Goal: Information Seeking & Learning: Learn about a topic

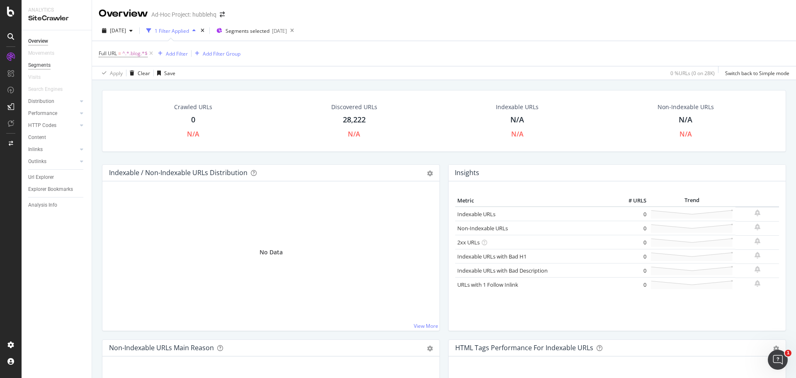
click at [50, 67] on div "Segments" at bounding box center [39, 65] width 22 height 9
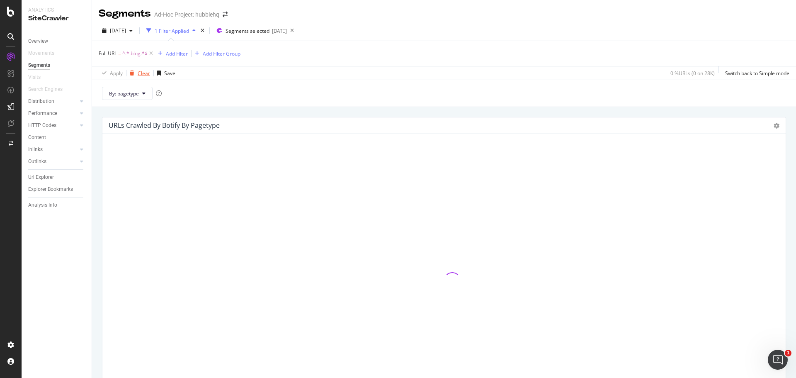
click at [147, 72] on div "Clear" at bounding box center [144, 73] width 12 height 7
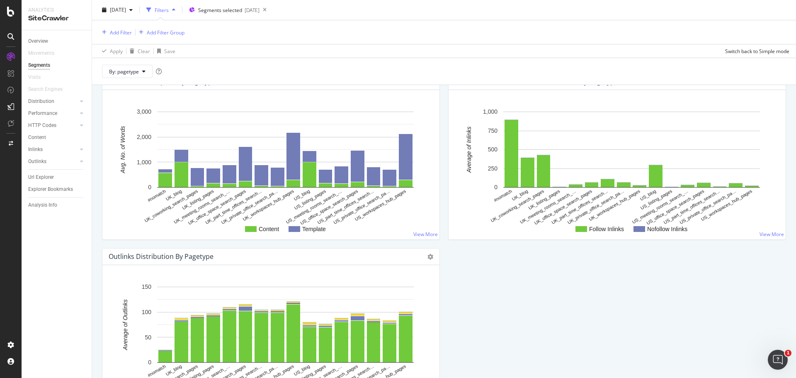
scroll to position [778, 0]
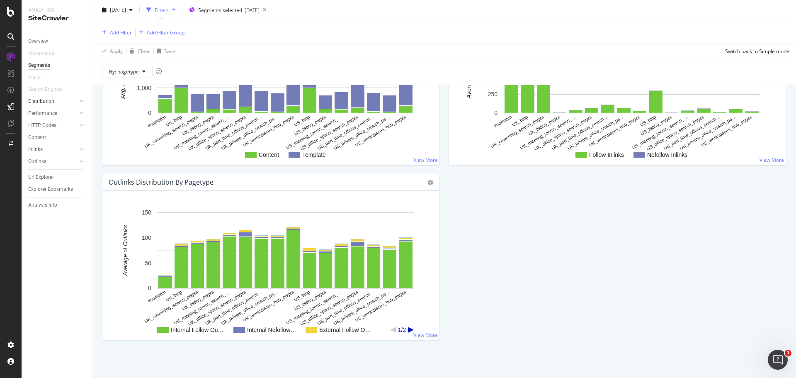
click at [70, 104] on link "Distribution" at bounding box center [52, 101] width 49 height 9
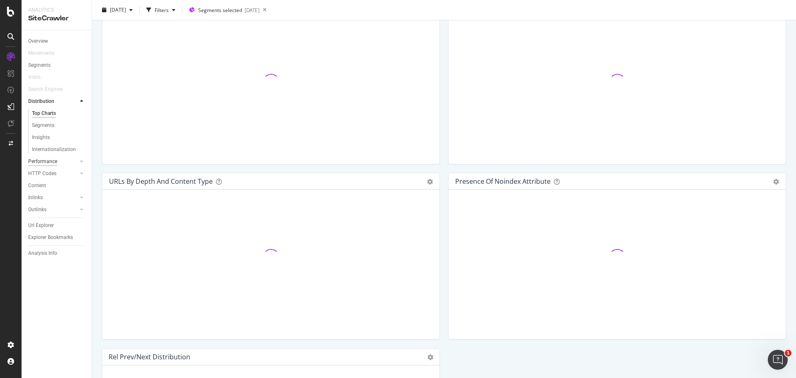
scroll to position [714, 0]
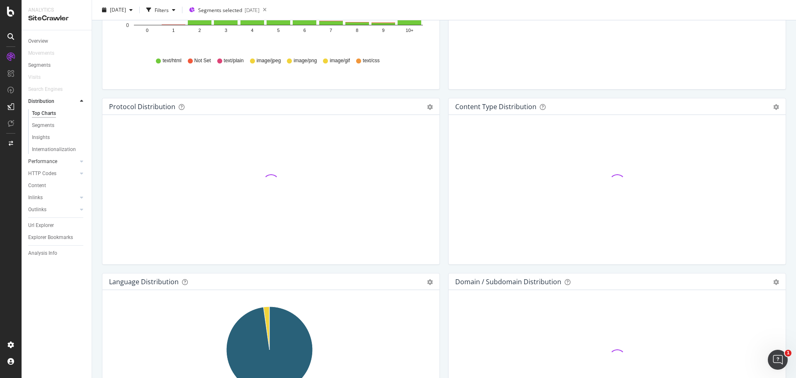
click at [76, 162] on div at bounding box center [73, 161] width 8 height 8
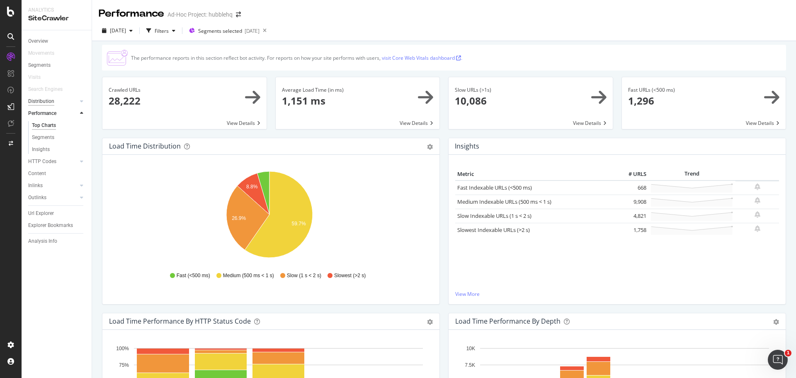
click at [43, 99] on div "Distribution" at bounding box center [41, 101] width 26 height 9
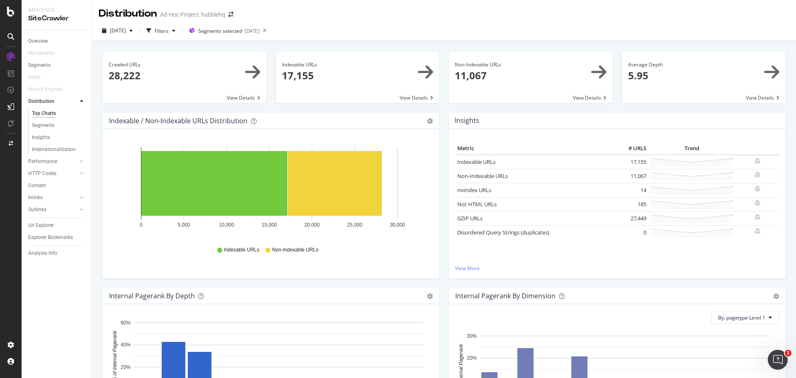
click at [655, 73] on span at bounding box center [704, 77] width 164 height 52
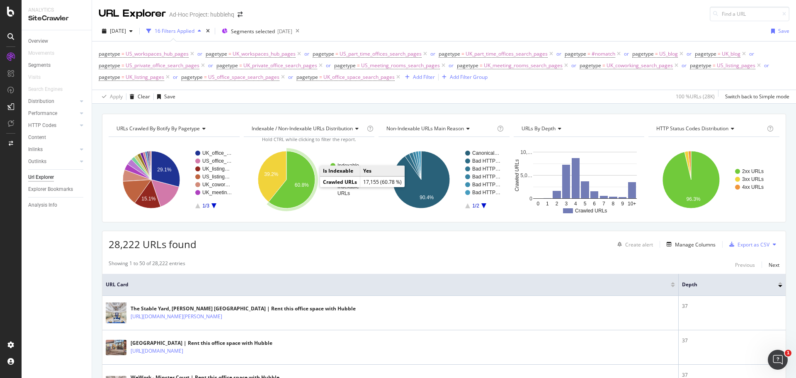
click at [298, 178] on icon "A chart." at bounding box center [291, 179] width 46 height 57
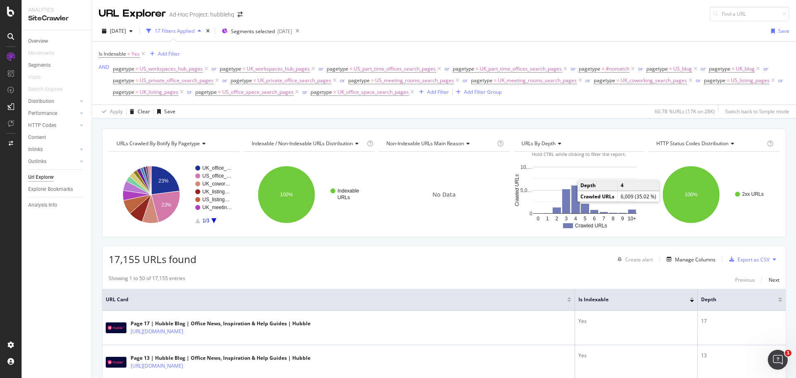
click at [572, 199] on rect "A chart." at bounding box center [576, 199] width 8 height 27
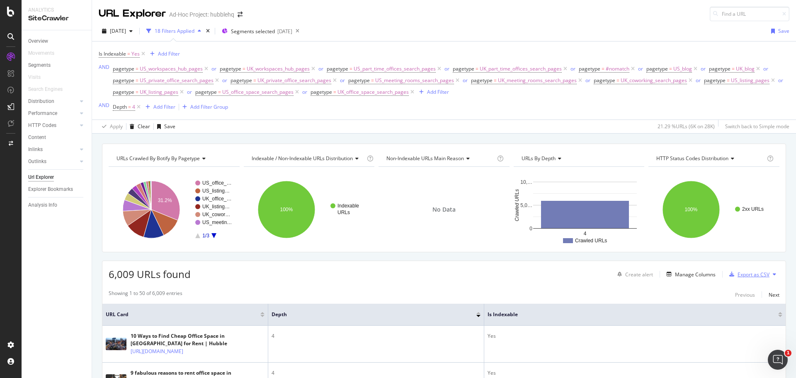
click at [740, 275] on div "Export as CSV" at bounding box center [753, 274] width 32 height 7
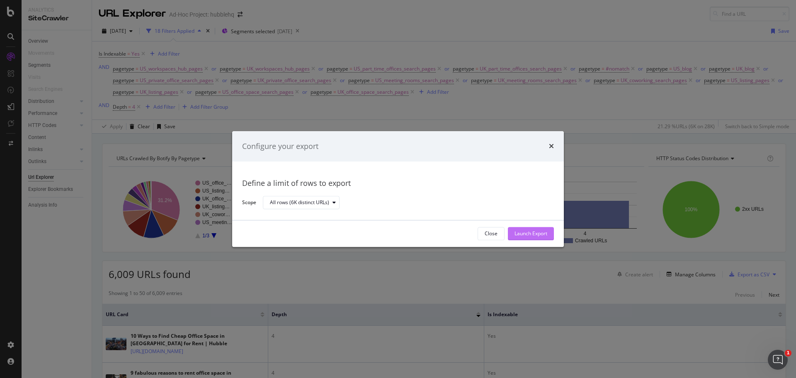
click at [551, 235] on button "Launch Export" at bounding box center [531, 233] width 46 height 13
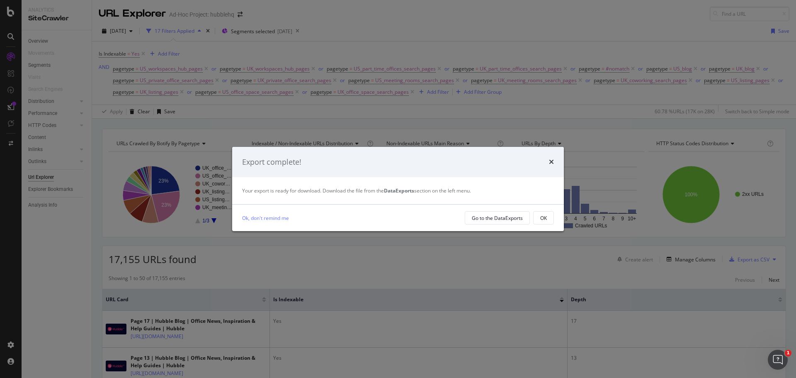
drag, startPoint x: 551, startPoint y: 162, endPoint x: 543, endPoint y: 165, distance: 8.3
click at [551, 162] on icon "times" at bounding box center [551, 161] width 5 height 7
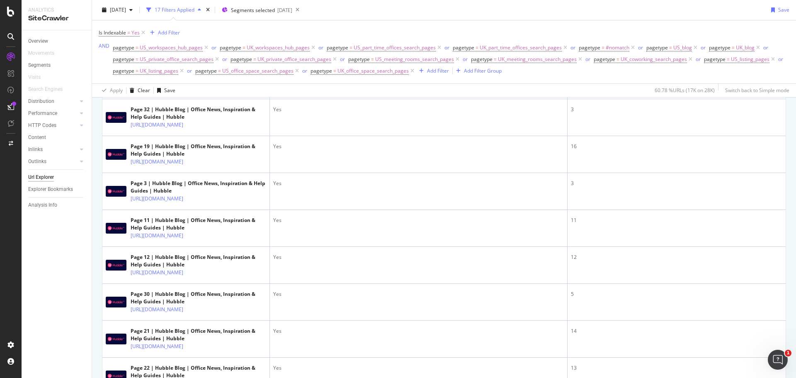
scroll to position [870, 0]
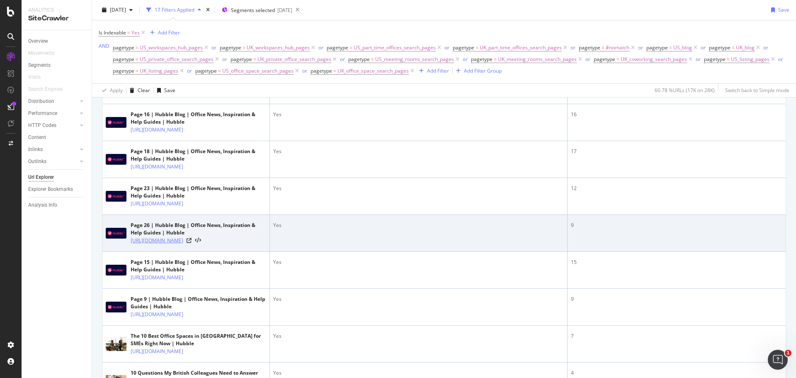
click at [183, 241] on link "[URL][DOMAIN_NAME]" at bounding box center [157, 240] width 53 height 8
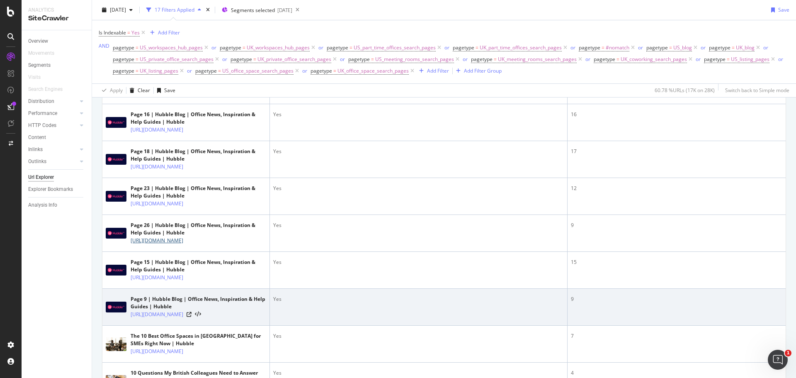
scroll to position [1161, 0]
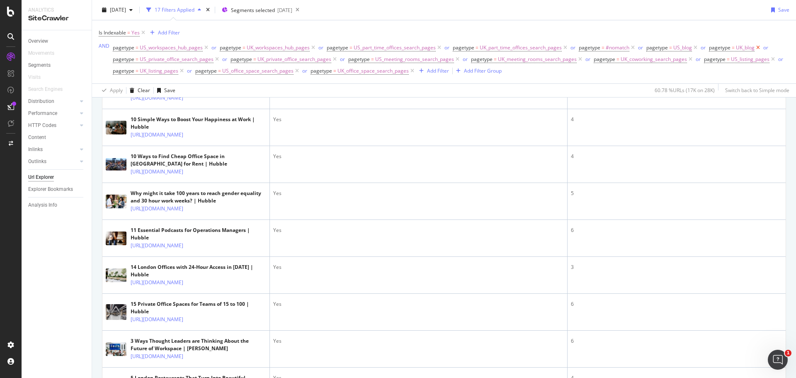
click at [757, 46] on icon at bounding box center [757, 48] width 7 height 8
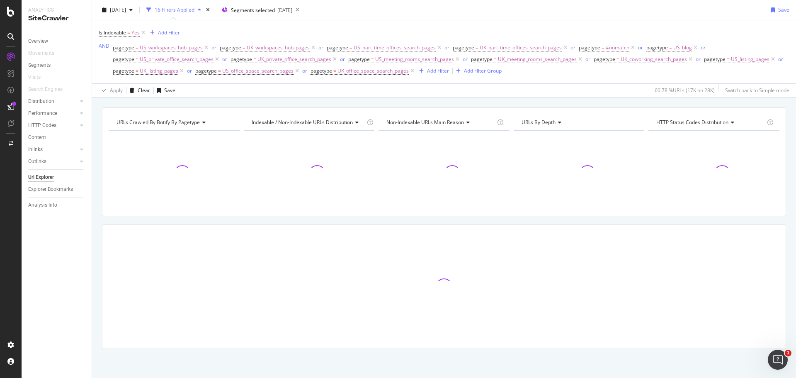
scroll to position [21, 0]
click at [695, 47] on icon at bounding box center [695, 48] width 7 height 8
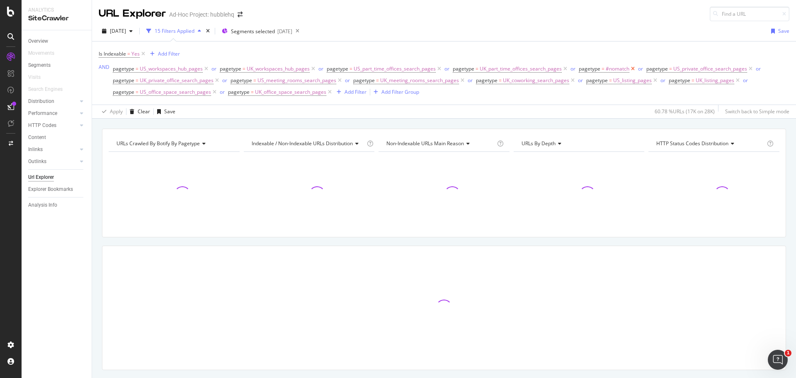
click at [633, 70] on icon at bounding box center [632, 69] width 7 height 8
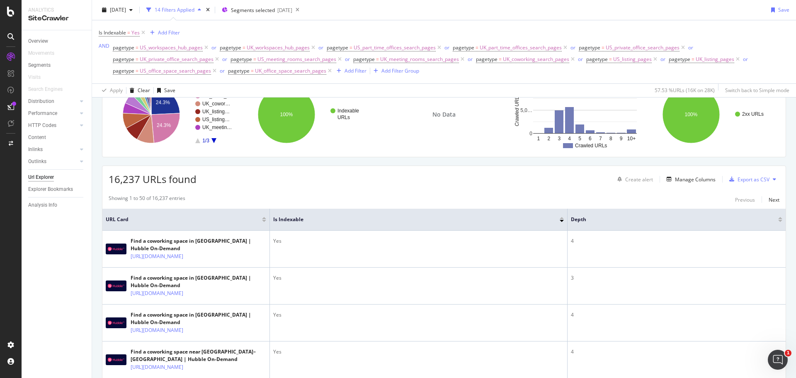
scroll to position [83, 0]
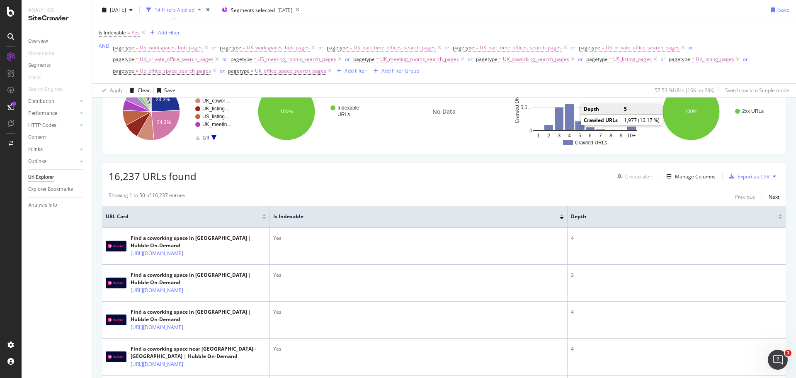
click at [576, 127] on rect "A chart." at bounding box center [579, 125] width 9 height 9
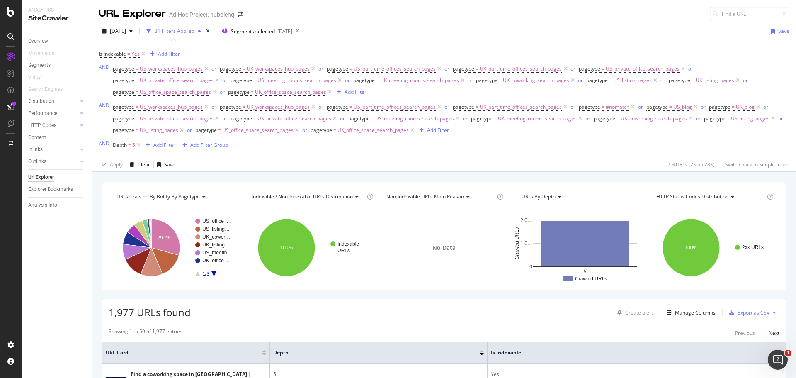
click at [126, 147] on span "Depth" at bounding box center [120, 144] width 14 height 7
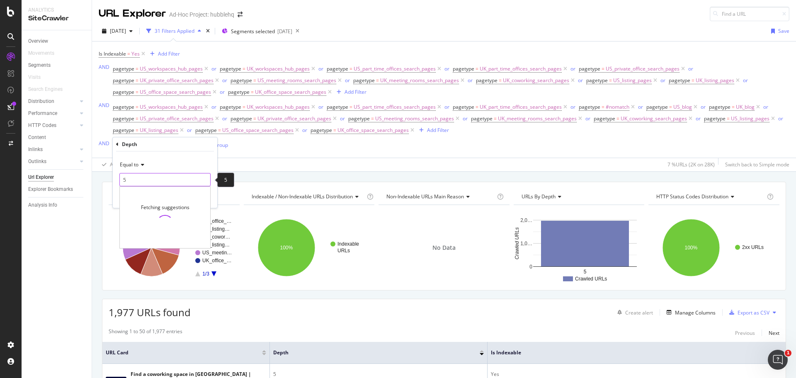
click at [145, 179] on input "5" at bounding box center [164, 179] width 91 height 13
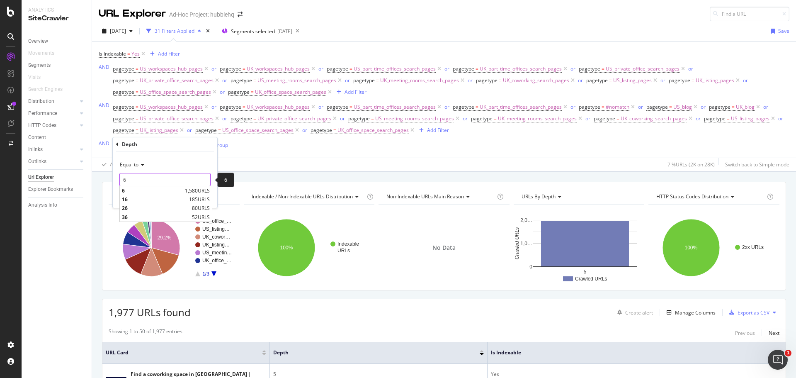
click at [203, 176] on input "6" at bounding box center [164, 179] width 91 height 13
click at [203, 184] on input "6" at bounding box center [164, 179] width 91 height 13
click at [202, 182] on input "5" at bounding box center [164, 179] width 91 height 13
click at [202, 182] on input "4" at bounding box center [164, 179] width 91 height 13
type input "3"
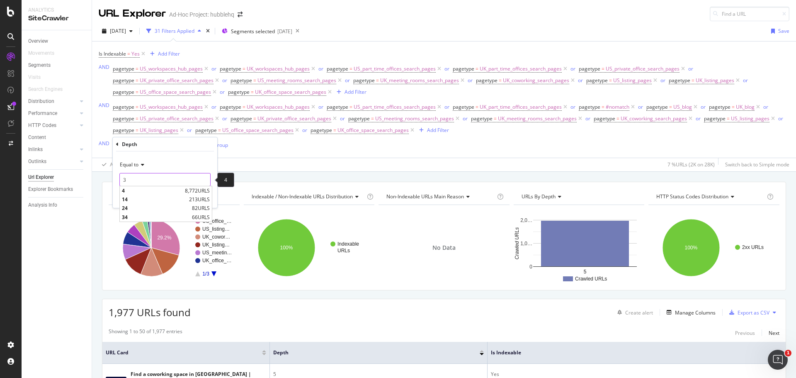
click at [204, 182] on input "3" at bounding box center [164, 179] width 91 height 13
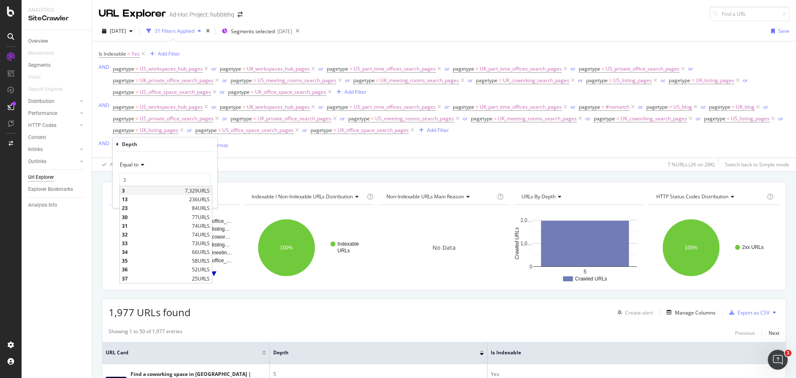
click at [165, 191] on span "3" at bounding box center [152, 190] width 61 height 7
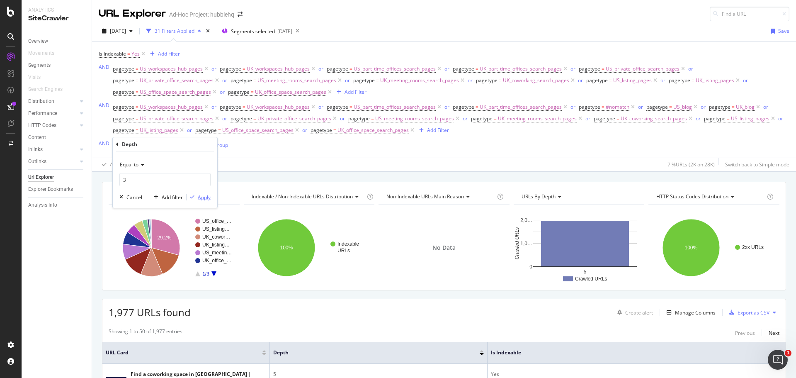
click at [198, 197] on div "Apply" at bounding box center [204, 197] width 13 height 7
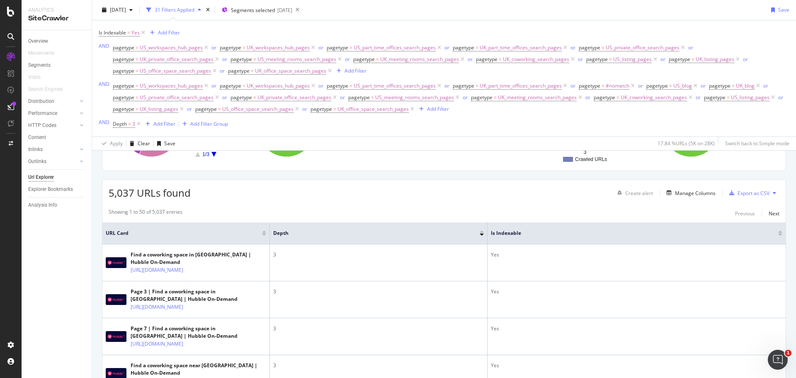
scroll to position [124, 0]
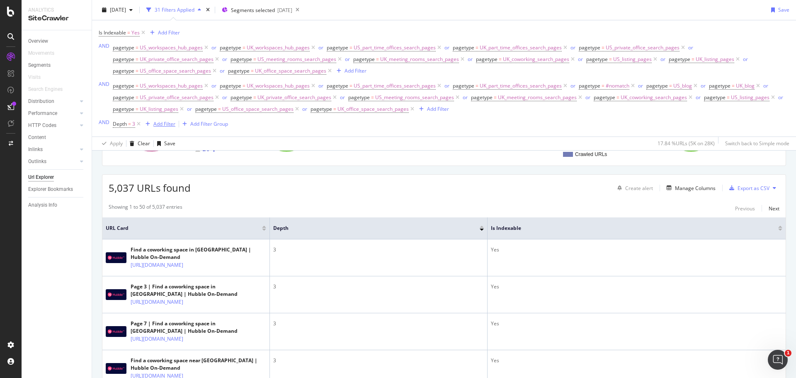
click at [167, 122] on div "Add Filter" at bounding box center [164, 123] width 22 height 7
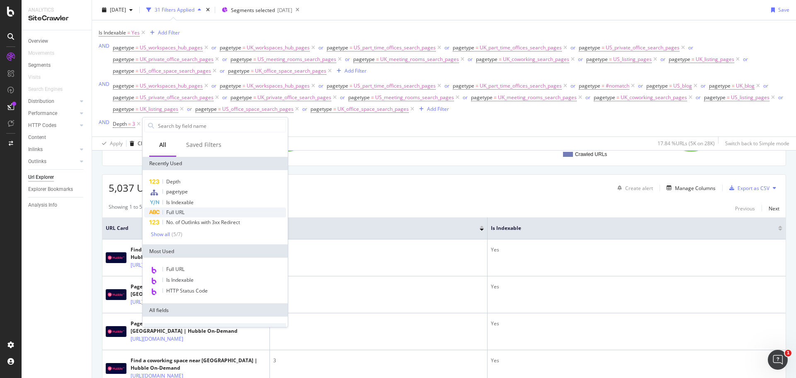
click at [178, 210] on span "Full URL" at bounding box center [175, 211] width 18 height 7
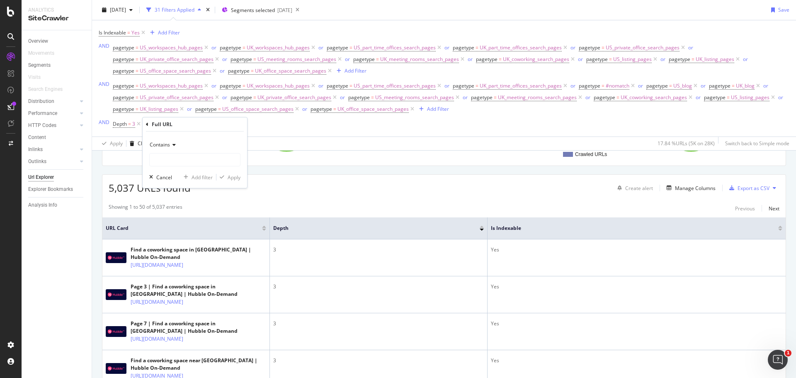
click at [171, 149] on div "Contains" at bounding box center [194, 144] width 91 height 13
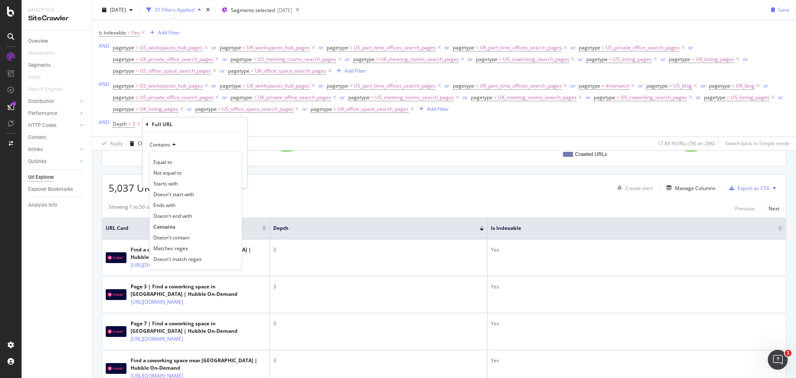
click at [170, 235] on span "Doesn't contain" at bounding box center [171, 237] width 36 height 7
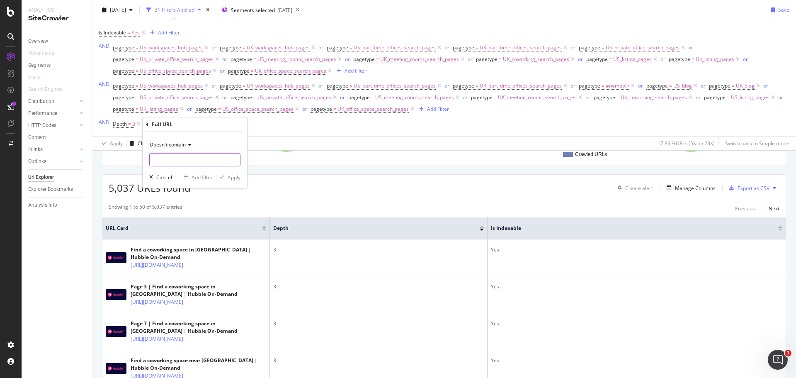
click at [195, 163] on input "text" at bounding box center [195, 159] width 90 height 13
type input "page="
click at [233, 178] on div "Apply" at bounding box center [234, 177] width 13 height 7
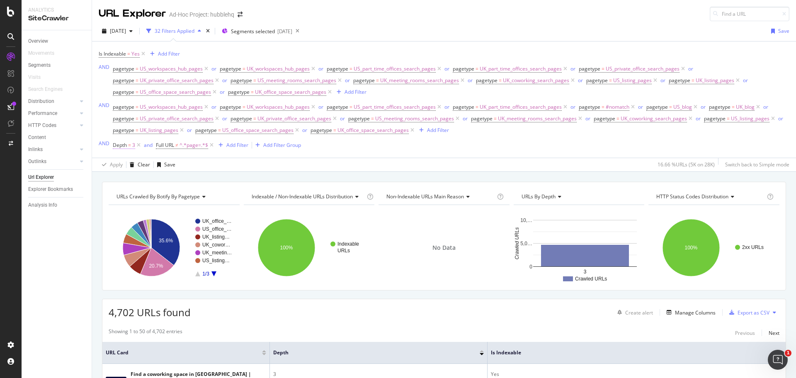
click at [126, 142] on span "Depth" at bounding box center [120, 144] width 14 height 7
click at [186, 179] on input "3" at bounding box center [164, 179] width 91 height 13
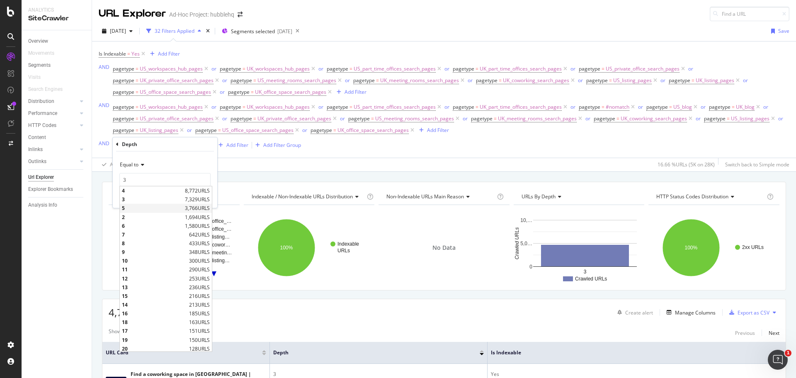
click at [127, 208] on span "5" at bounding box center [152, 207] width 61 height 7
type input "5"
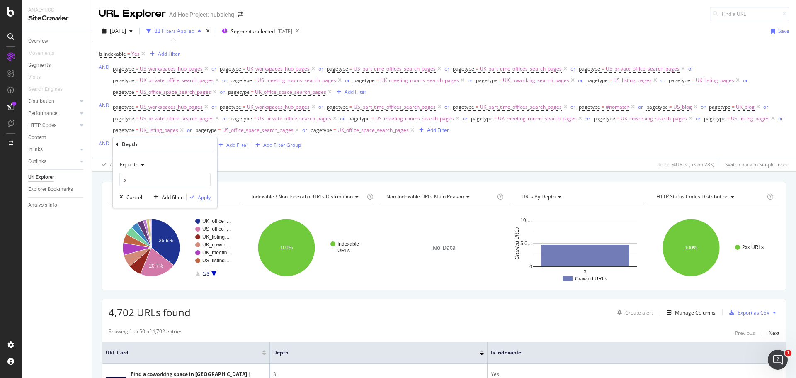
click at [199, 200] on div "Apply" at bounding box center [204, 197] width 13 height 7
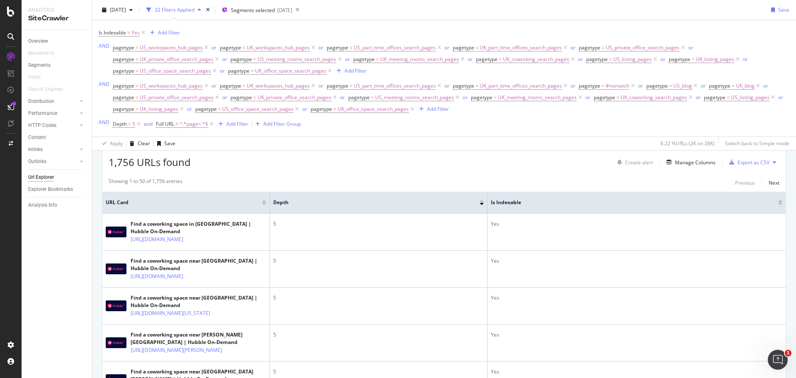
scroll to position [281, 0]
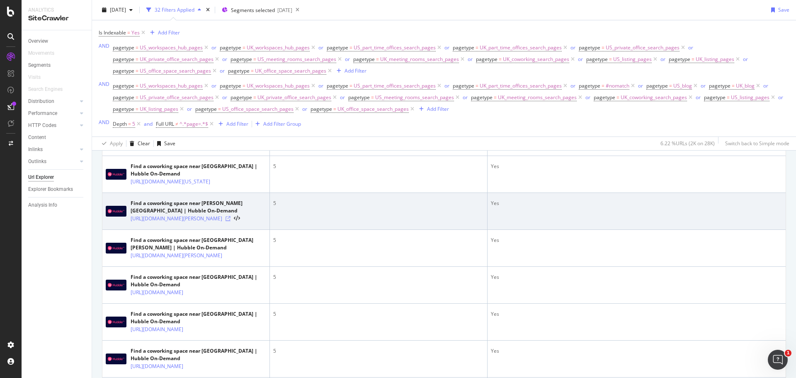
click at [230, 221] on icon at bounding box center [227, 218] width 5 height 5
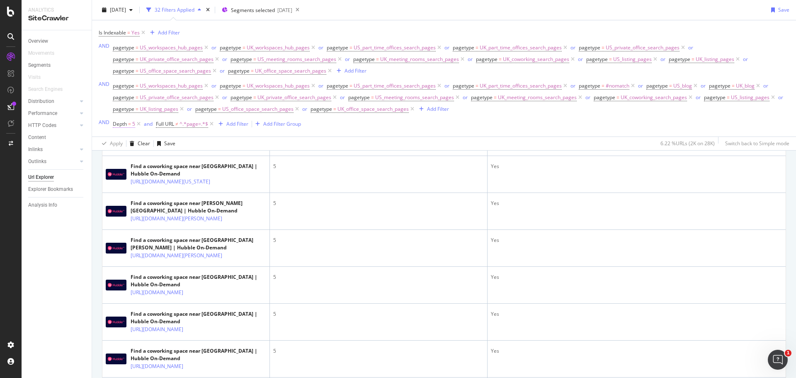
click at [127, 127] on span "Depth = 5" at bounding box center [124, 123] width 22 height 7
click at [136, 159] on input "5" at bounding box center [164, 158] width 91 height 13
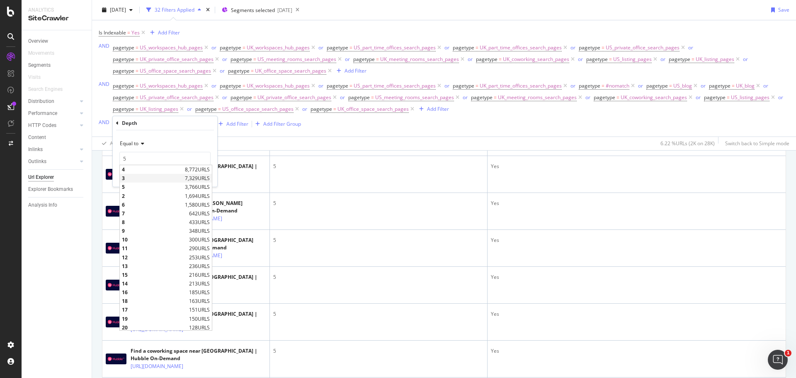
click at [144, 181] on span "3" at bounding box center [152, 177] width 61 height 7
type input "3"
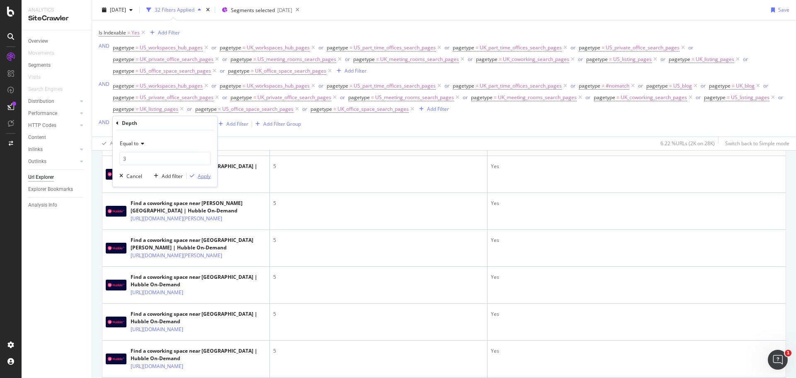
click at [195, 177] on div "button" at bounding box center [192, 175] width 11 height 5
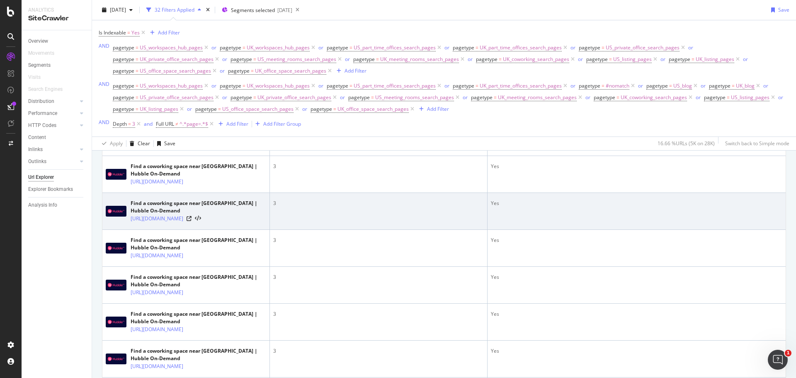
click at [250, 223] on div "https://hubblehq.com/coworking/london/archway-station" at bounding box center [199, 218] width 136 height 8
click at [191, 221] on icon at bounding box center [189, 218] width 5 height 5
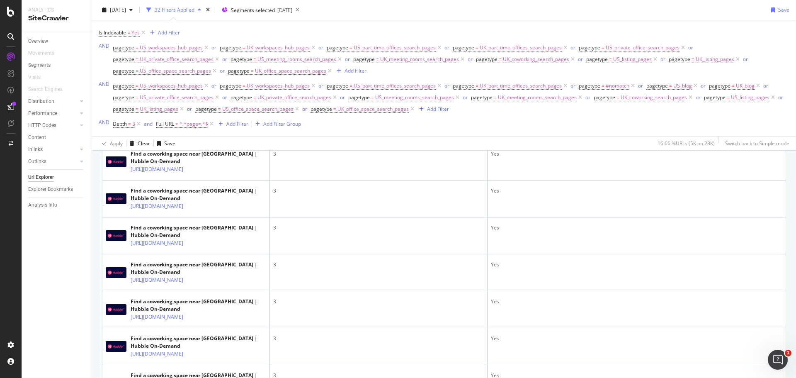
scroll to position [364, 0]
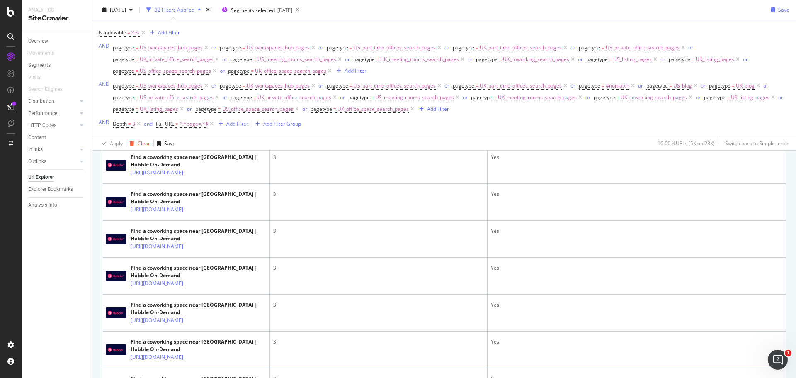
click at [145, 142] on div "Clear" at bounding box center [144, 143] width 12 height 7
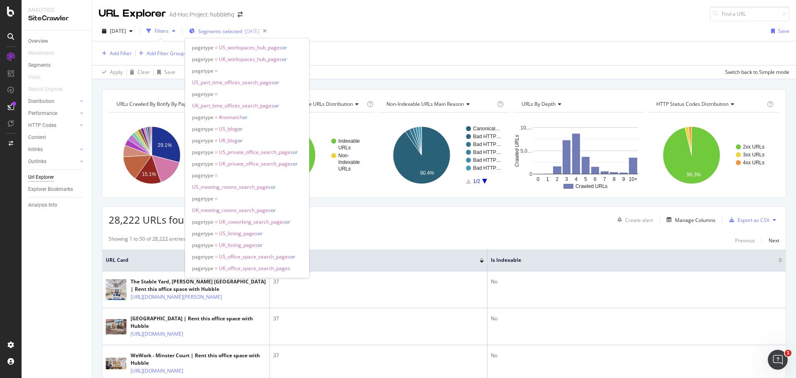
click at [242, 30] on span "Segments selected" at bounding box center [220, 31] width 44 height 7
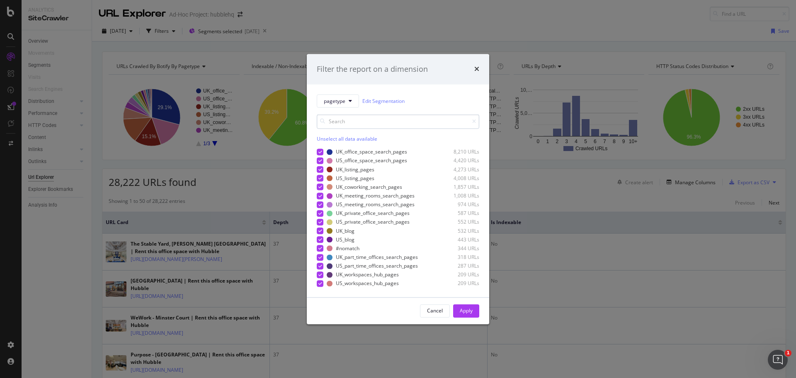
click at [337, 118] on input "modal" at bounding box center [398, 121] width 162 height 15
click at [353, 103] on button "pagetype" at bounding box center [338, 101] width 42 height 13
click at [413, 121] on input "modal" at bounding box center [398, 121] width 162 height 15
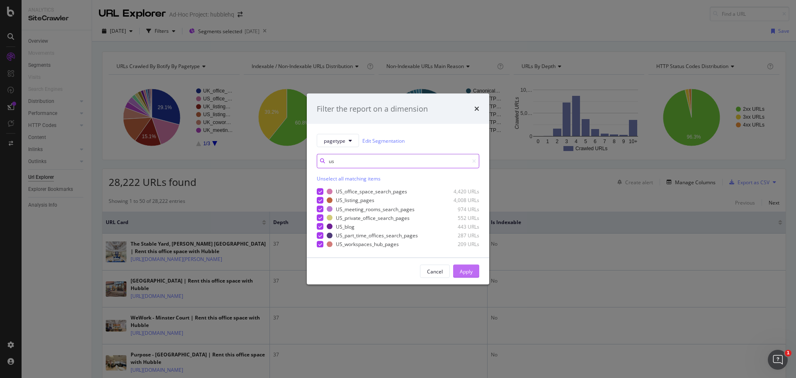
type input "us"
click at [470, 267] on div "Apply" at bounding box center [466, 271] width 13 height 12
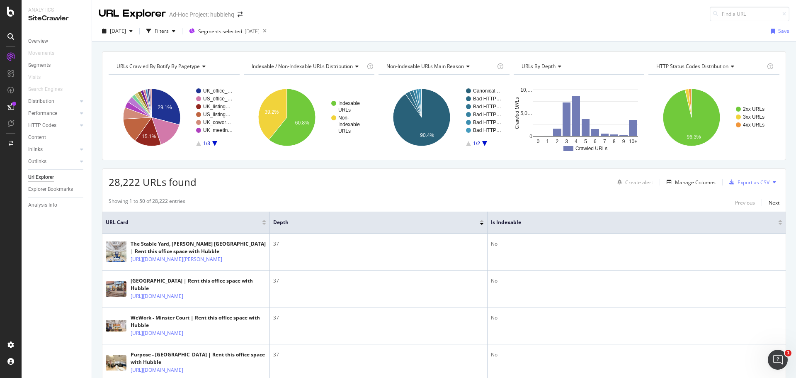
click at [533, 64] on span "URLs by Depth" at bounding box center [538, 66] width 34 height 7
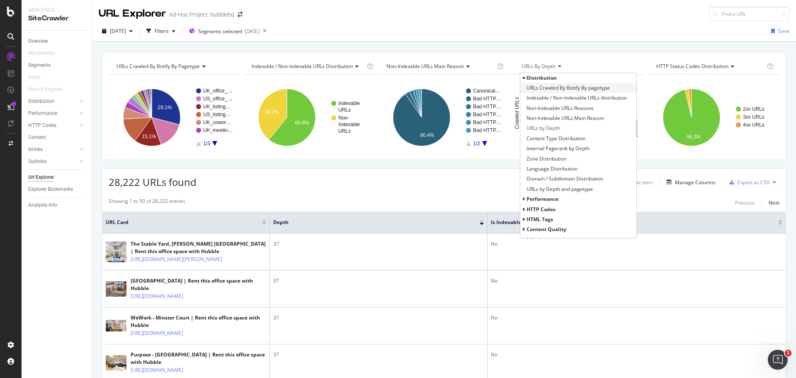
click at [571, 87] on span "URLs Crawled By Botify By pagetype" at bounding box center [567, 88] width 83 height 8
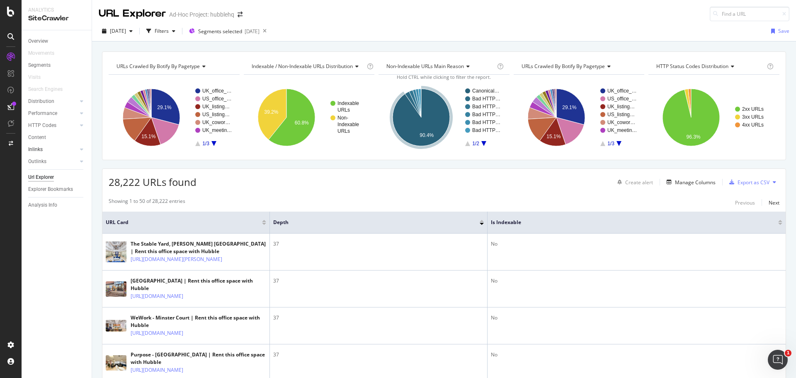
click at [62, 147] on link "Inlinks" at bounding box center [52, 149] width 49 height 9
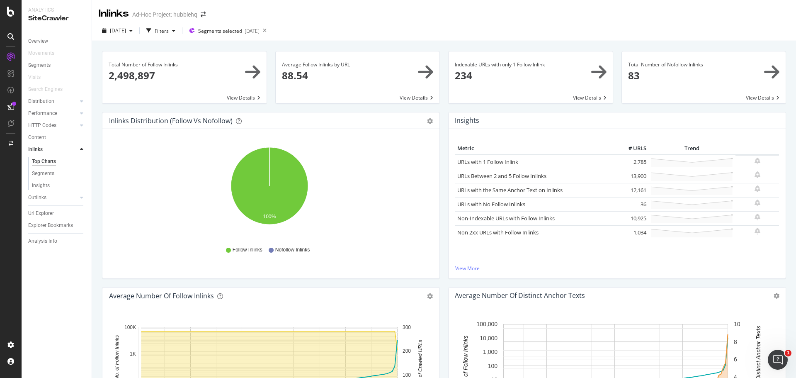
click at [325, 69] on span at bounding box center [358, 77] width 164 height 52
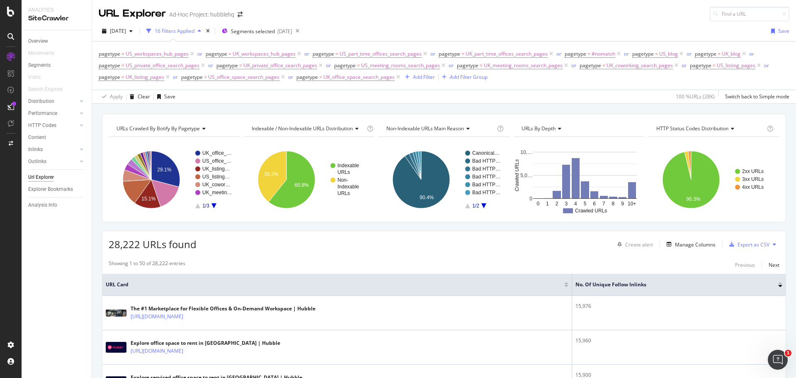
drag, startPoint x: 48, startPoint y: 150, endPoint x: 50, endPoint y: 158, distance: 8.0
click at [48, 150] on link "Inlinks" at bounding box center [52, 149] width 49 height 9
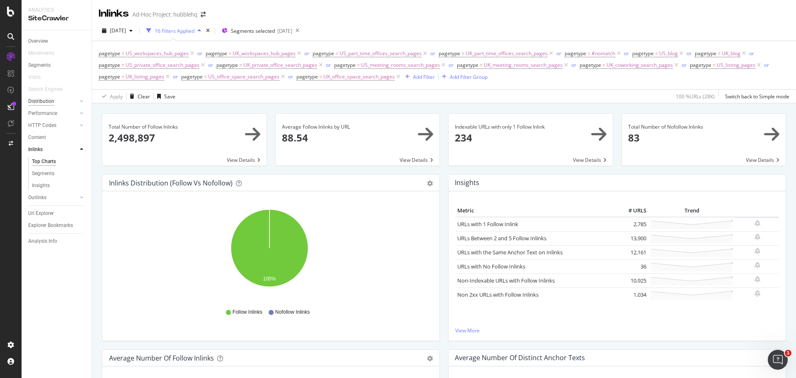
click at [49, 101] on div "Distribution" at bounding box center [41, 101] width 26 height 9
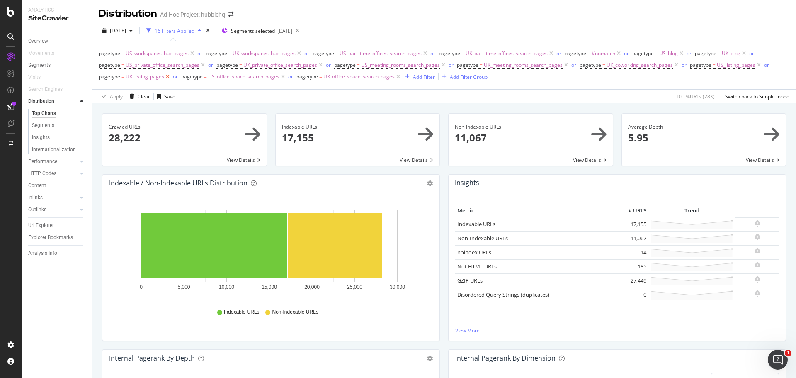
click at [167, 76] on icon at bounding box center [167, 77] width 7 height 8
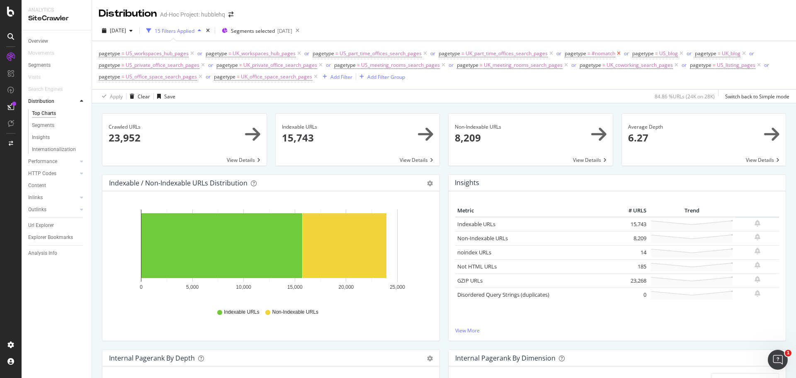
click at [618, 56] on icon at bounding box center [618, 53] width 7 height 8
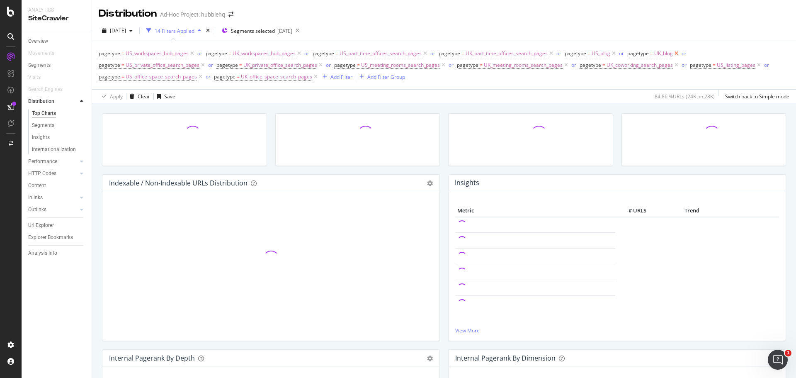
click at [674, 55] on icon at bounding box center [676, 53] width 7 height 8
click at [613, 51] on icon at bounding box center [613, 53] width 7 height 8
click at [639, 65] on icon at bounding box center [640, 65] width 7 height 8
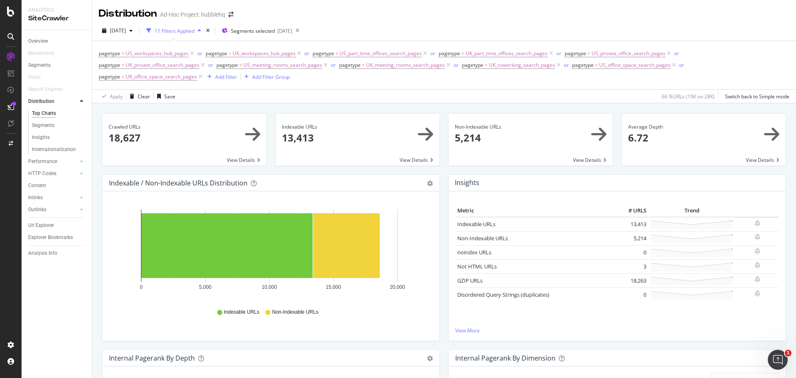
click at [659, 133] on span at bounding box center [704, 140] width 164 height 52
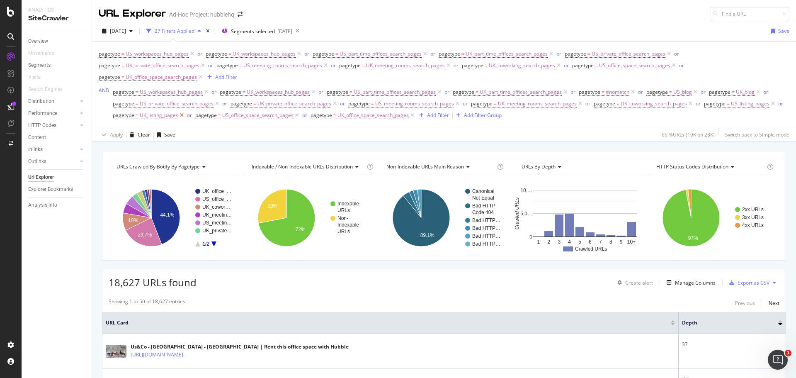
click at [179, 117] on icon at bounding box center [181, 115] width 7 height 8
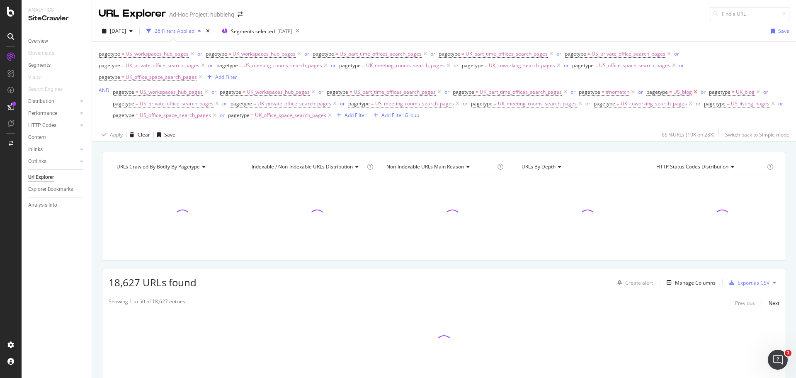
click at [694, 92] on icon at bounding box center [695, 92] width 7 height 8
click at [631, 92] on icon at bounding box center [632, 92] width 7 height 8
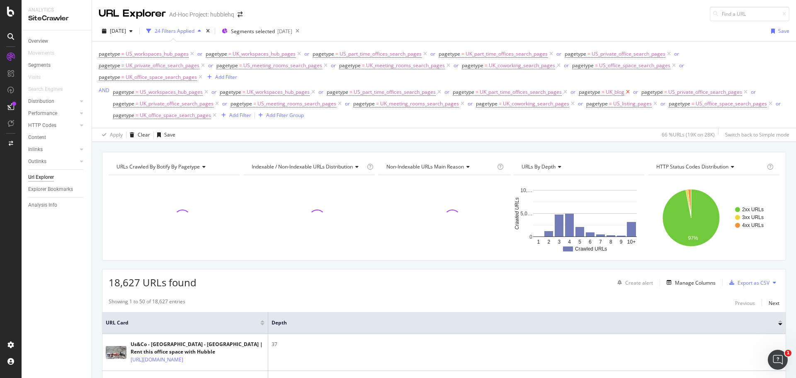
click at [626, 92] on icon at bounding box center [627, 92] width 7 height 8
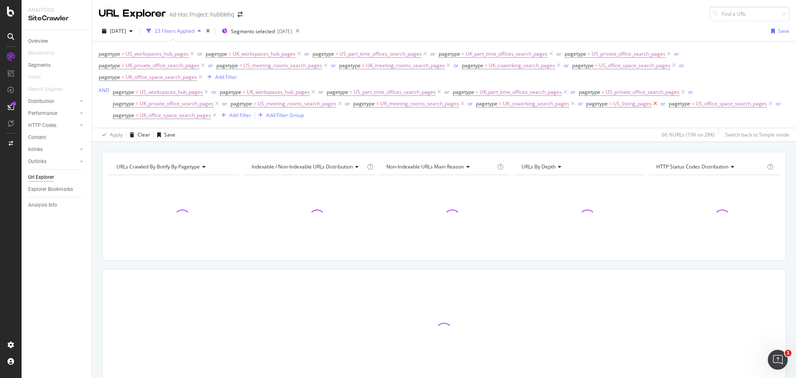
click at [652, 104] on icon at bounding box center [655, 103] width 7 height 8
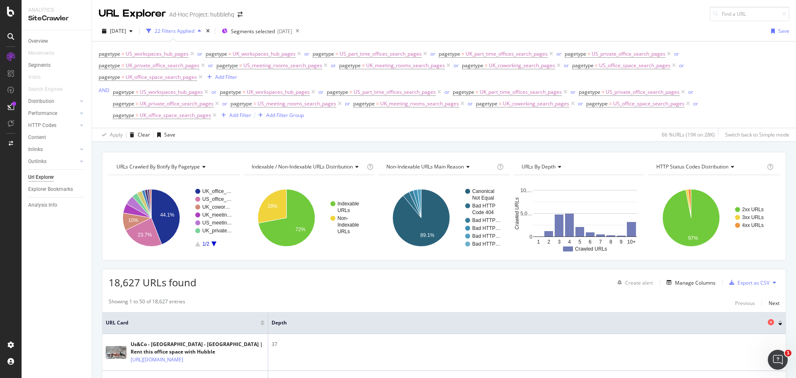
click at [282, 321] on span "Depth" at bounding box center [518, 322] width 494 height 7
click at [778, 323] on div at bounding box center [780, 324] width 4 height 2
click at [778, 322] on div at bounding box center [780, 321] width 4 height 2
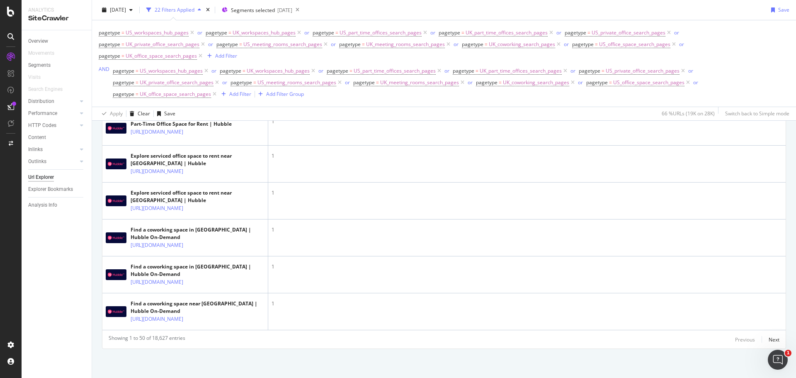
scroll to position [2068, 0]
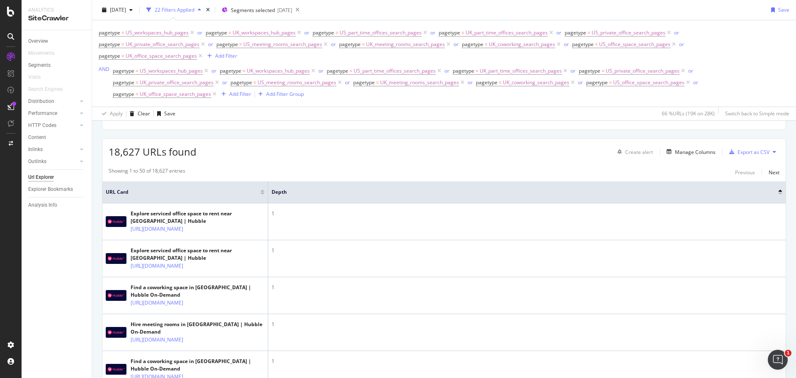
click at [184, 12] on div "22 Filters Applied" at bounding box center [175, 9] width 40 height 7
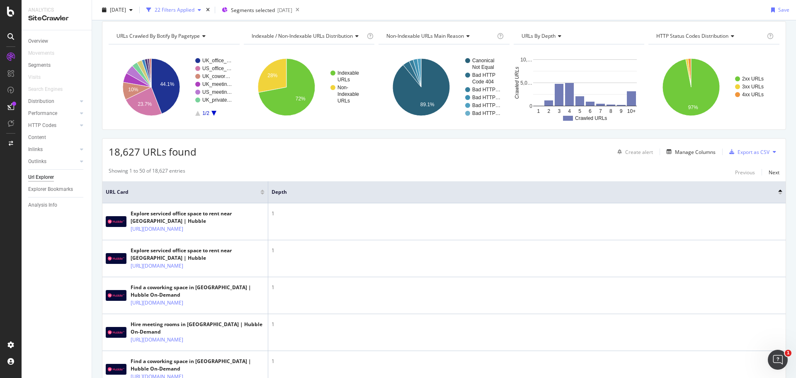
click at [184, 12] on div "22 Filters Applied" at bounding box center [175, 9] width 40 height 7
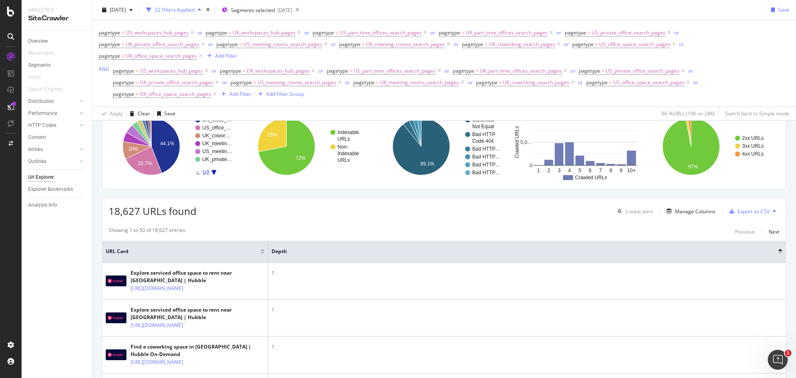
scroll to position [0, 0]
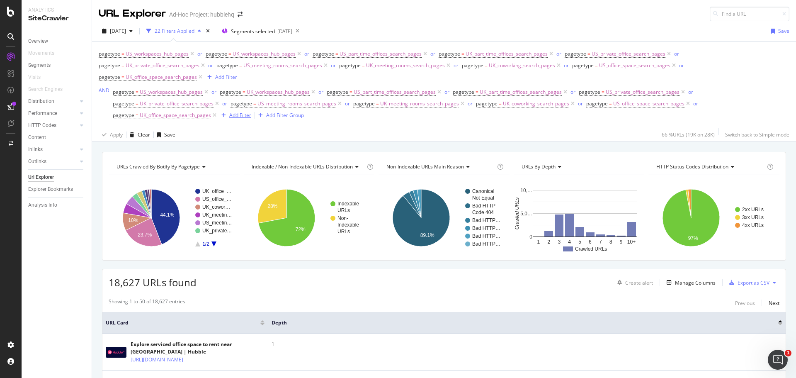
click at [243, 114] on div "Add Filter" at bounding box center [240, 114] width 22 height 7
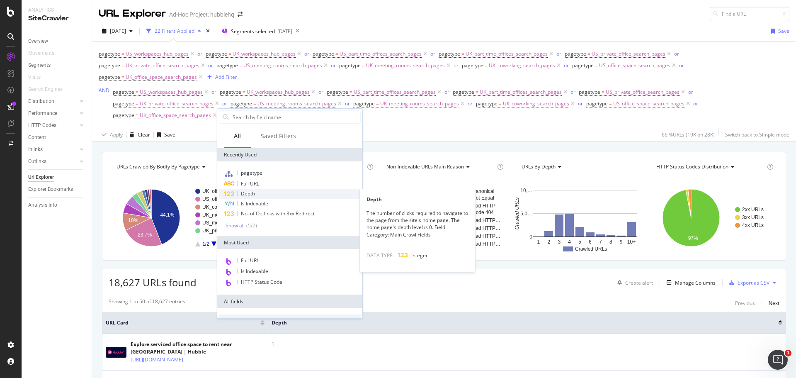
click at [250, 191] on span "Depth" at bounding box center [248, 193] width 14 height 7
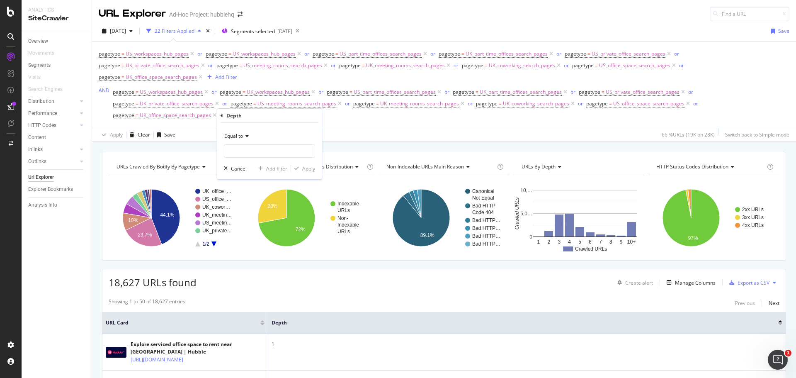
click at [250, 136] on div "Equal to" at bounding box center [269, 135] width 91 height 13
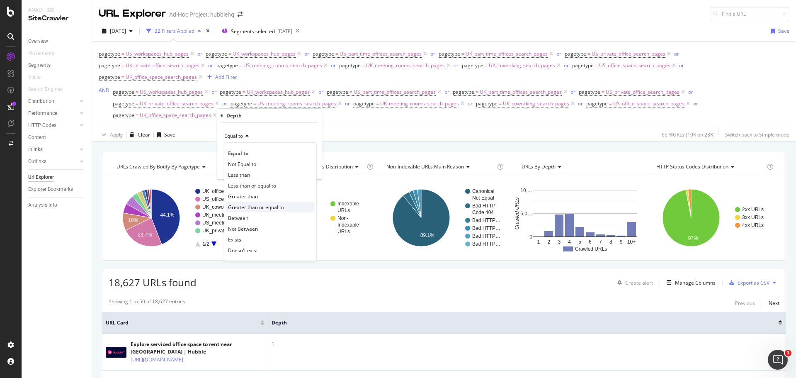
click at [264, 211] on div "Greater than or equal to" at bounding box center [270, 206] width 89 height 11
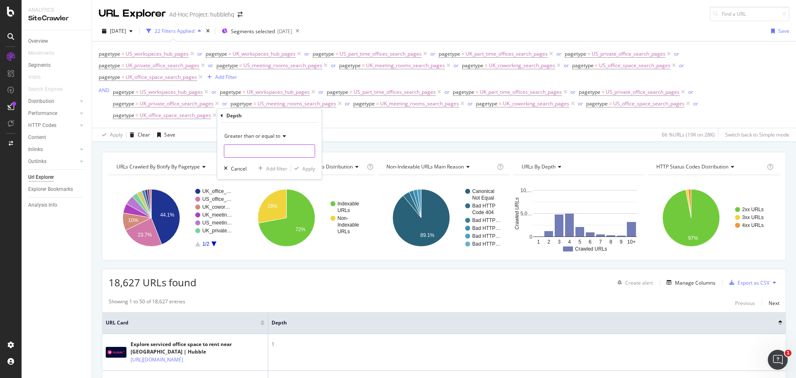
click at [241, 155] on input "number" at bounding box center [269, 150] width 91 height 13
type input "2"
click at [304, 169] on div "Apply" at bounding box center [308, 168] width 13 height 7
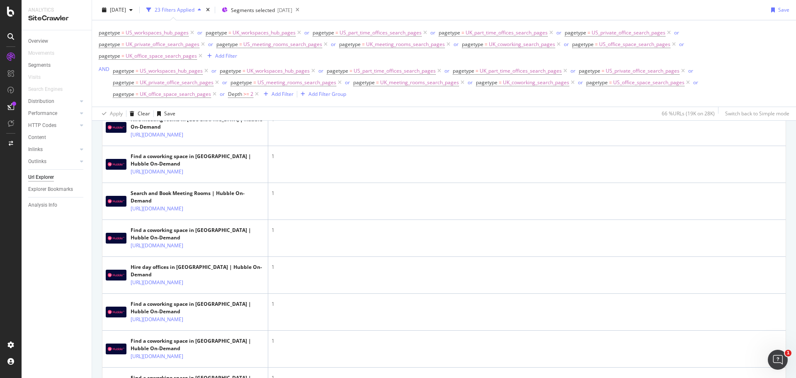
scroll to position [305, 0]
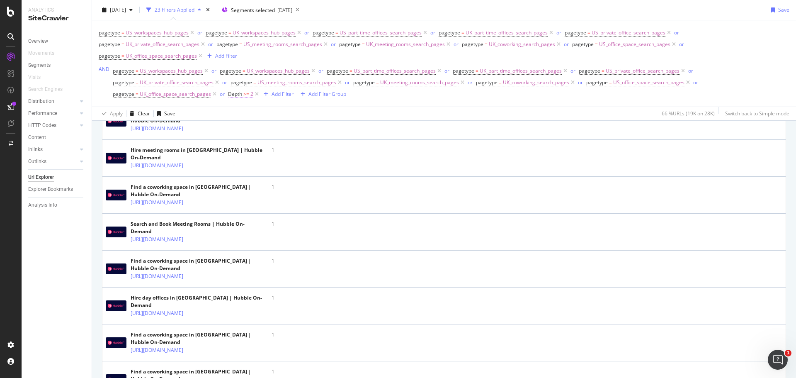
click at [237, 92] on span "Depth" at bounding box center [235, 93] width 14 height 7
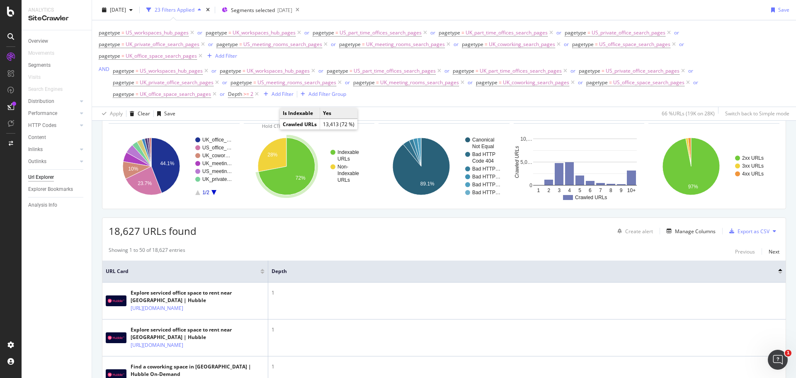
scroll to position [0, 0]
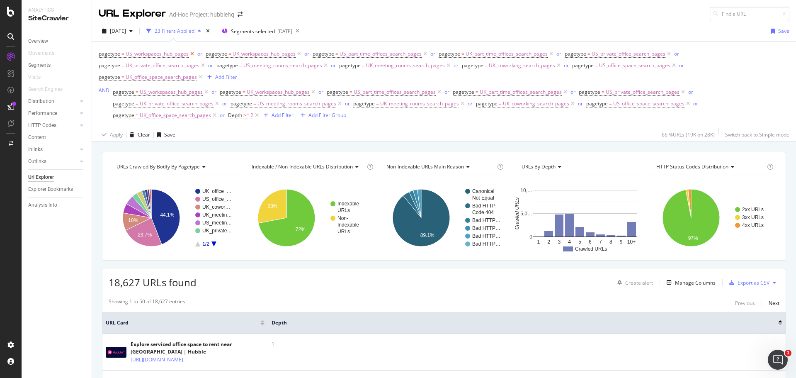
drag, startPoint x: 200, startPoint y: 77, endPoint x: 190, endPoint y: 53, distance: 26.0
click at [199, 77] on icon at bounding box center [200, 77] width 7 height 8
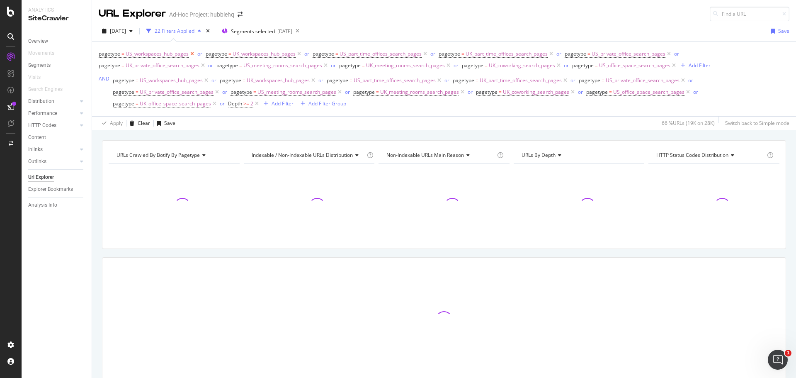
click at [190, 53] on icon at bounding box center [192, 54] width 7 height 8
click at [201, 67] on span "US_meeting_rooms_search_pages" at bounding box center [165, 66] width 79 height 12
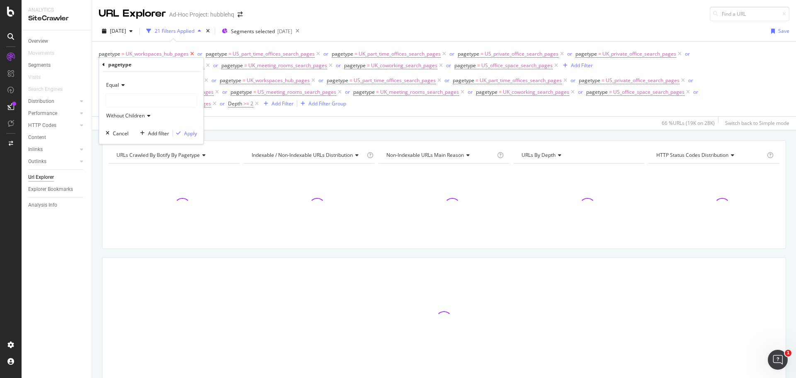
drag, startPoint x: 317, startPoint y: 53, endPoint x: 195, endPoint y: 55, distance: 121.5
click at [315, 53] on icon at bounding box center [318, 54] width 7 height 8
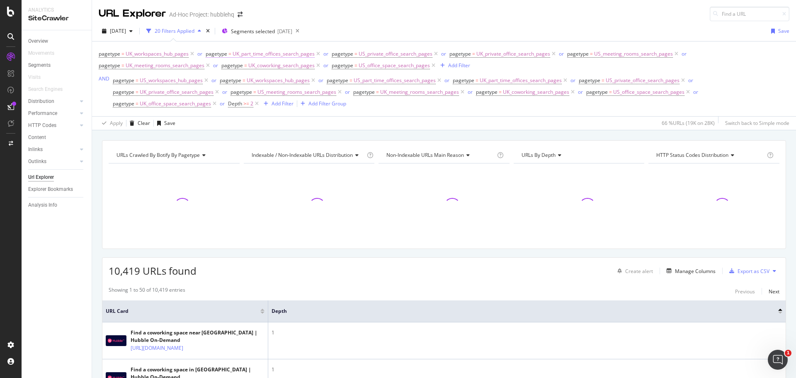
drag, startPoint x: 192, startPoint y: 54, endPoint x: 315, endPoint y: 53, distance: 122.3
click at [192, 54] on icon at bounding box center [192, 54] width 7 height 8
click at [315, 53] on span "US_private_office_search_pages" at bounding box center [289, 54] width 74 height 12
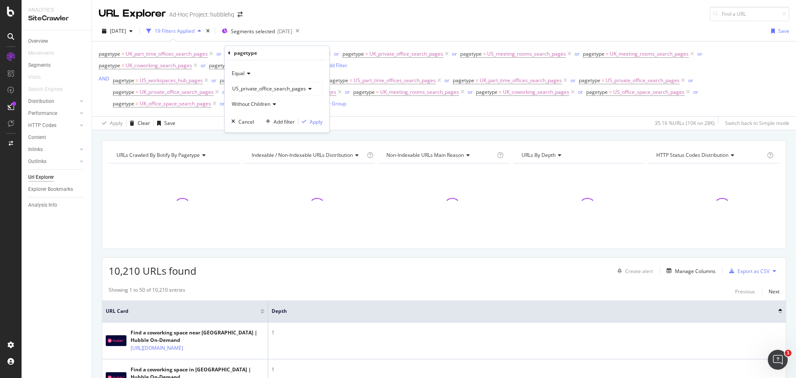
click at [360, 41] on div "2025 Sep. 26th 19 Filters Applied Segments selected 2025-09-30 Save" at bounding box center [444, 32] width 704 height 17
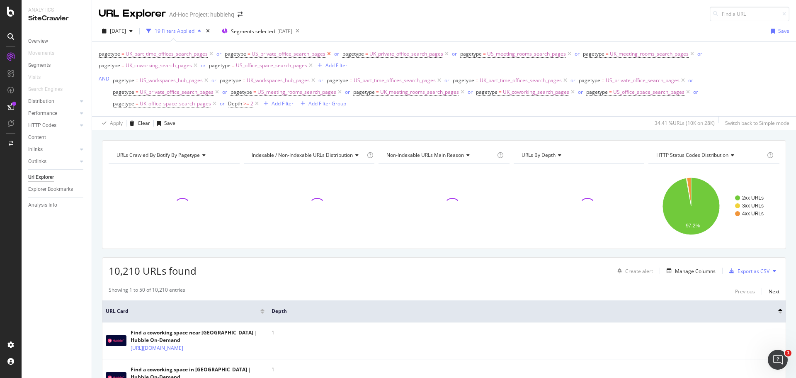
click at [328, 53] on icon at bounding box center [328, 54] width 7 height 8
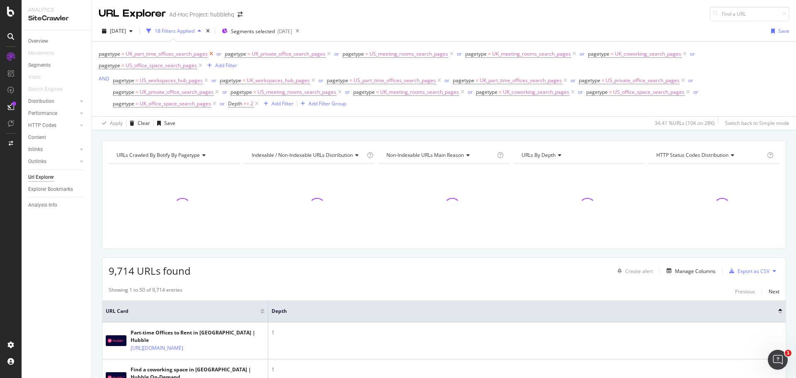
click at [210, 55] on icon at bounding box center [211, 54] width 7 height 8
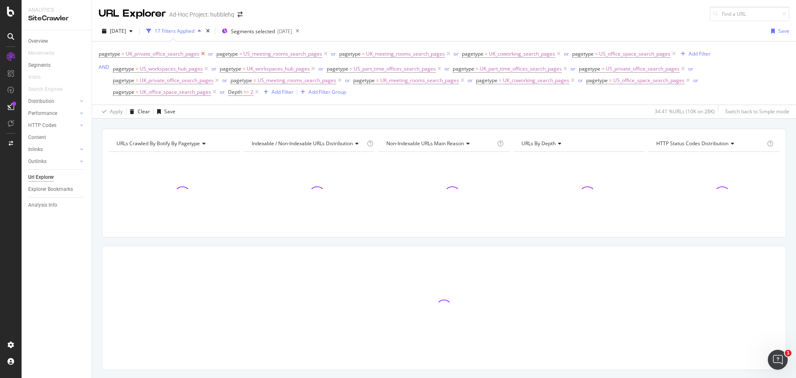
click at [203, 53] on icon at bounding box center [202, 54] width 7 height 8
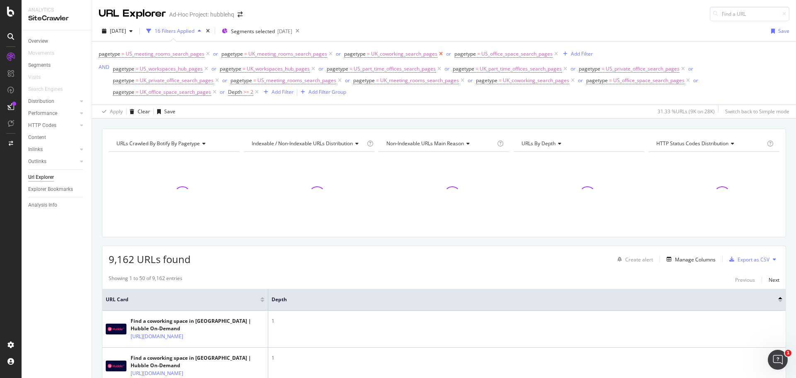
drag, startPoint x: 553, startPoint y: 54, endPoint x: 438, endPoint y: 54, distance: 115.2
click at [552, 54] on icon at bounding box center [555, 54] width 7 height 8
click at [439, 54] on icon at bounding box center [440, 54] width 7 height 8
click at [330, 54] on icon at bounding box center [330, 54] width 7 height 8
click at [206, 52] on icon at bounding box center [207, 54] width 7 height 8
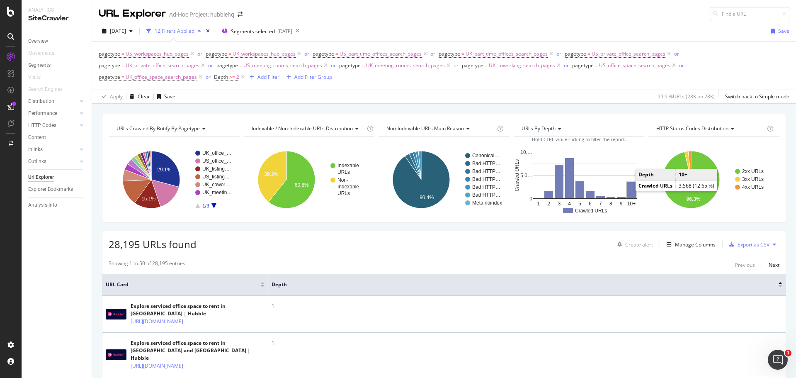
click at [628, 189] on rect "A chart." at bounding box center [631, 190] width 9 height 16
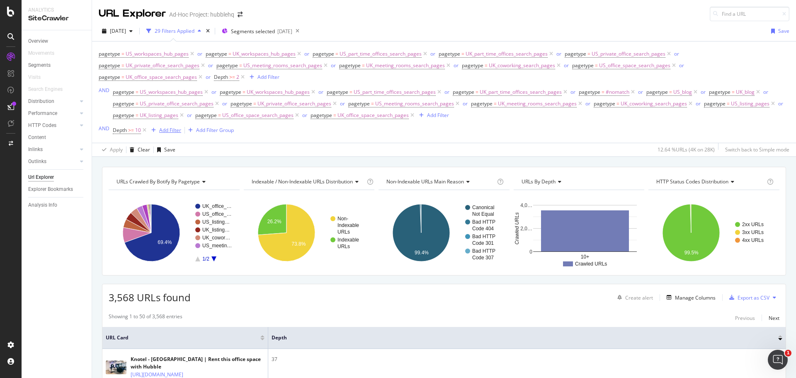
click at [175, 129] on div "Add Filter" at bounding box center [170, 129] width 22 height 7
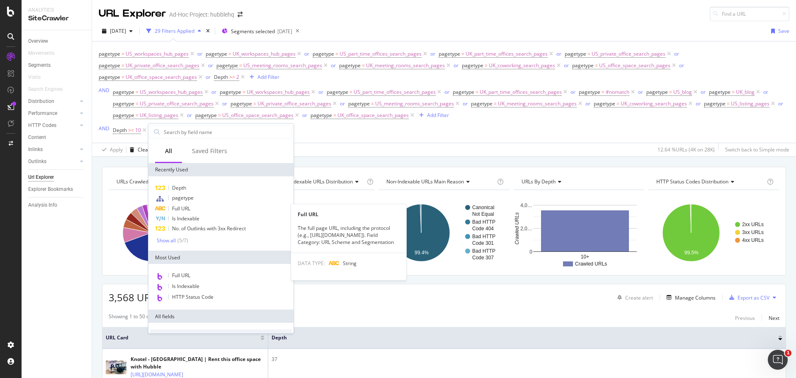
click at [182, 207] on span "Full URL" at bounding box center [181, 208] width 18 height 7
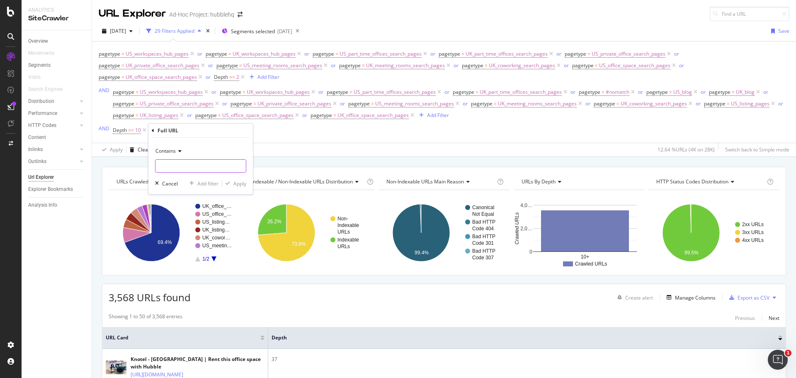
click at [199, 163] on input "text" at bounding box center [200, 165] width 90 height 13
type input "option"
click at [179, 131] on div "Add Filter" at bounding box center [170, 129] width 22 height 7
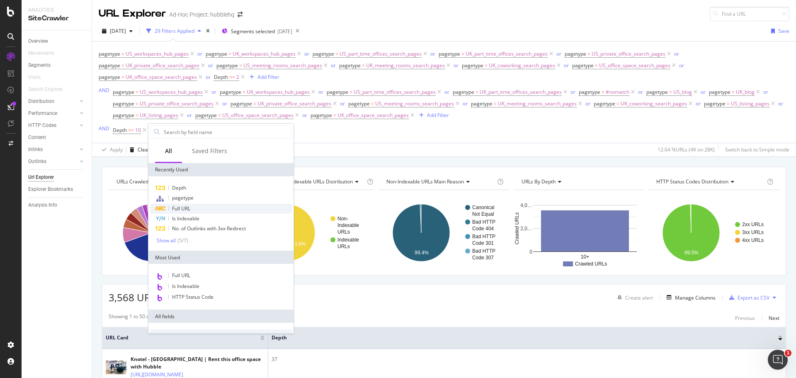
click at [190, 206] on span "Full URL" at bounding box center [181, 208] width 18 height 7
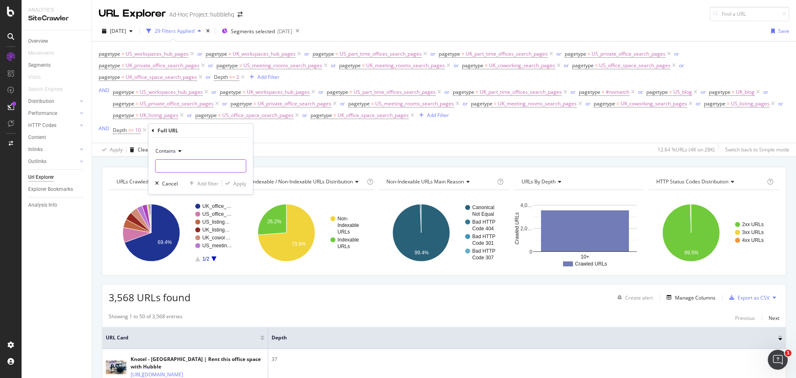
click at [207, 165] on input "text" at bounding box center [200, 165] width 90 height 13
type input "option"
click at [179, 148] on div "Contains" at bounding box center [200, 150] width 91 height 13
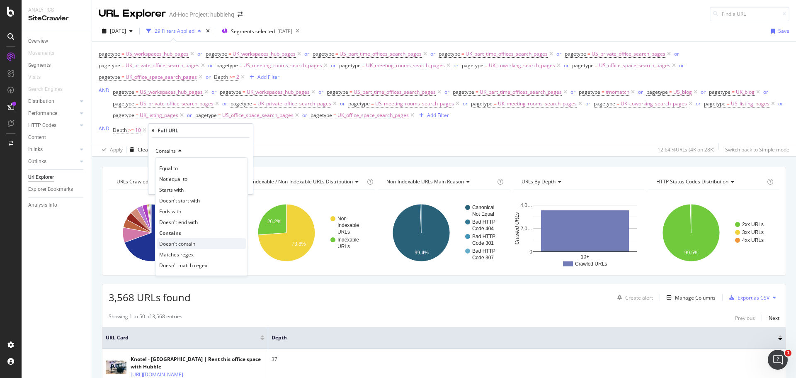
click at [184, 242] on span "Doesn't contain" at bounding box center [177, 243] width 36 height 7
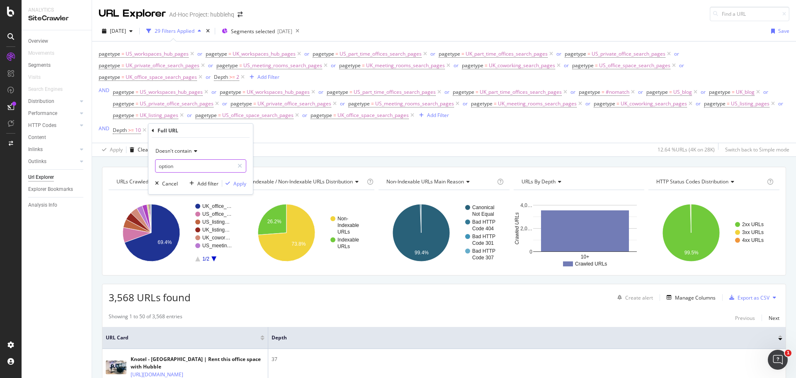
click at [158, 166] on input "option" at bounding box center [194, 165] width 78 height 13
type input "=option"
click at [237, 180] on div "Apply" at bounding box center [239, 183] width 13 height 7
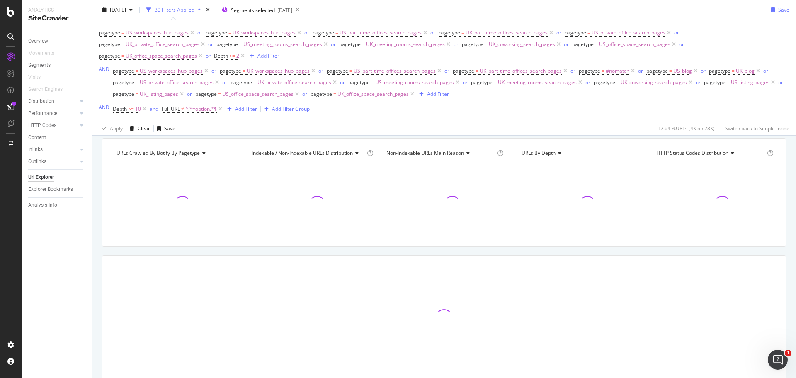
scroll to position [59, 0]
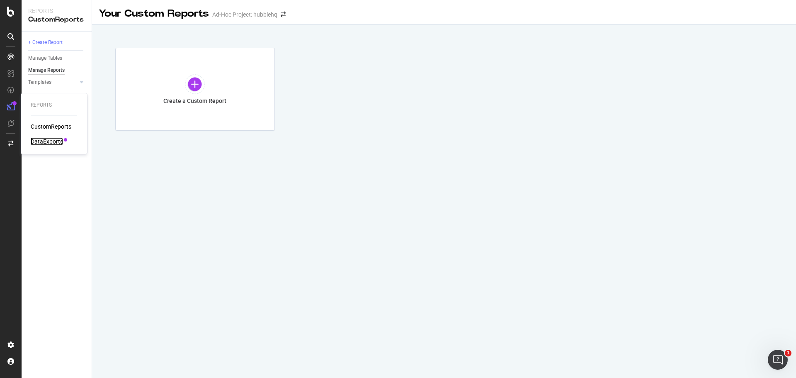
click at [59, 143] on div "DataExports" at bounding box center [47, 141] width 32 height 8
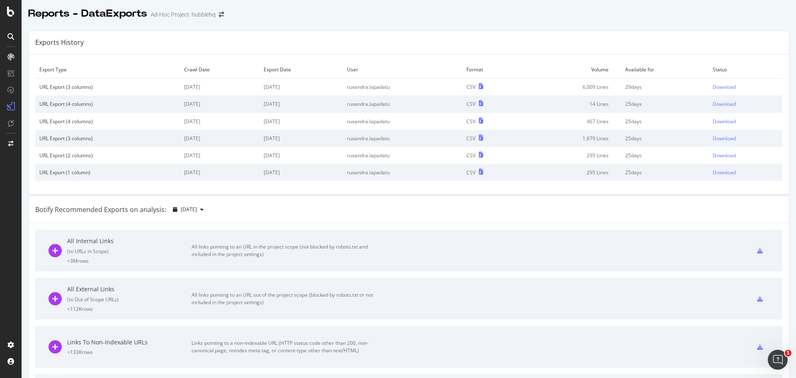
click at [714, 83] on td "Download" at bounding box center [745, 86] width 74 height 17
click at [716, 89] on div "Download" at bounding box center [723, 86] width 23 height 7
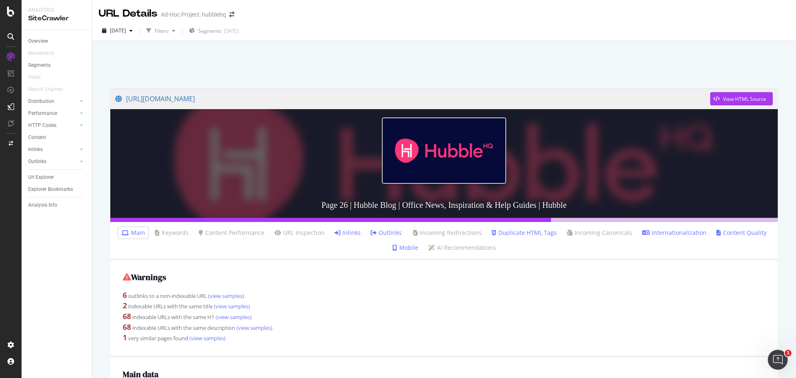
click at [346, 229] on link "Inlinks" at bounding box center [347, 232] width 26 height 8
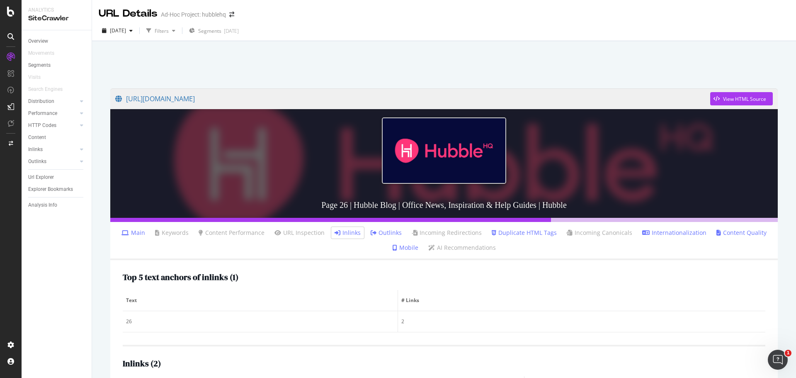
scroll to position [84, 0]
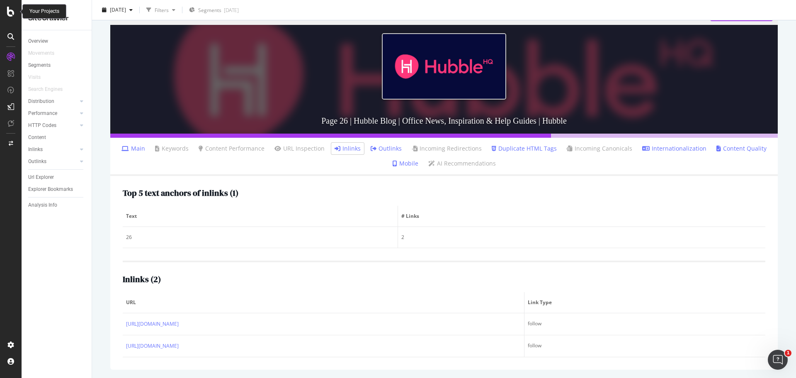
click at [9, 8] on icon at bounding box center [10, 12] width 7 height 10
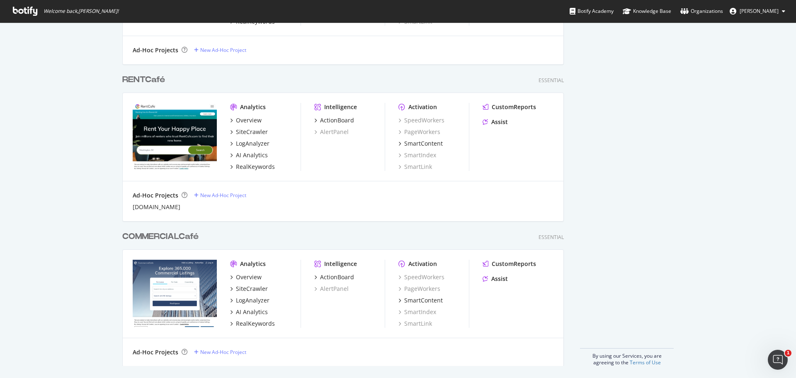
scroll to position [582, 0]
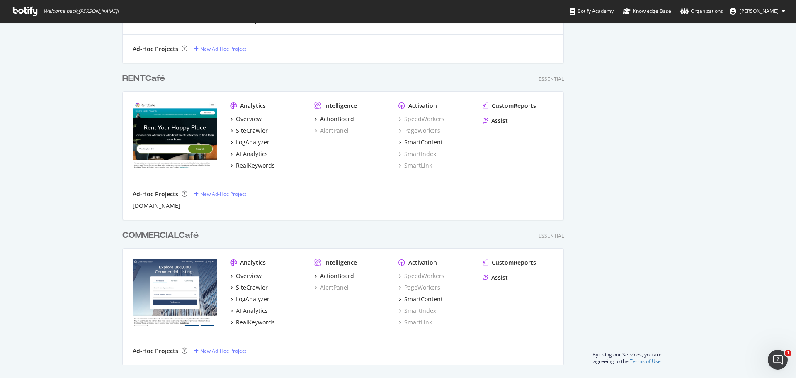
click at [168, 276] on img "grid" at bounding box center [175, 291] width 84 height 67
click at [247, 275] on div "Overview" at bounding box center [249, 275] width 26 height 8
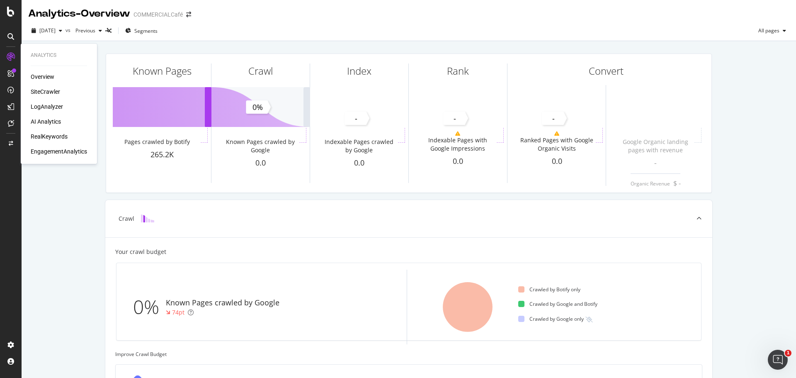
click at [50, 86] on div "Overview SiteCrawler LogAnalyzer AI Analytics RealKeywords EngagementAnalytics" at bounding box center [59, 114] width 56 height 83
click at [50, 92] on div "SiteCrawler" at bounding box center [45, 91] width 29 height 8
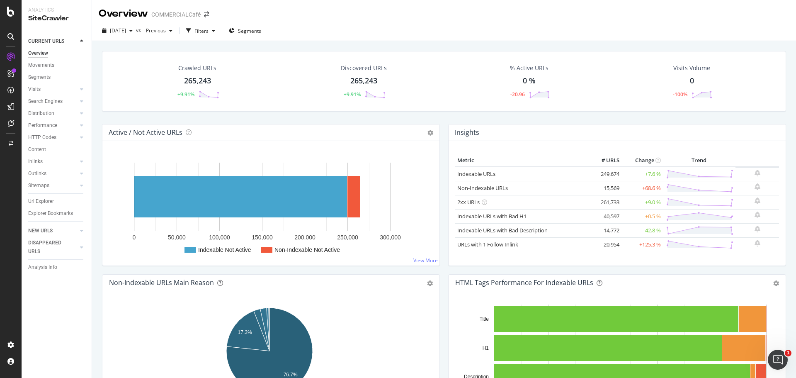
drag, startPoint x: 54, startPoint y: 203, endPoint x: 130, endPoint y: 200, distance: 75.5
click at [54, 203] on link "Url Explorer" at bounding box center [57, 201] width 58 height 9
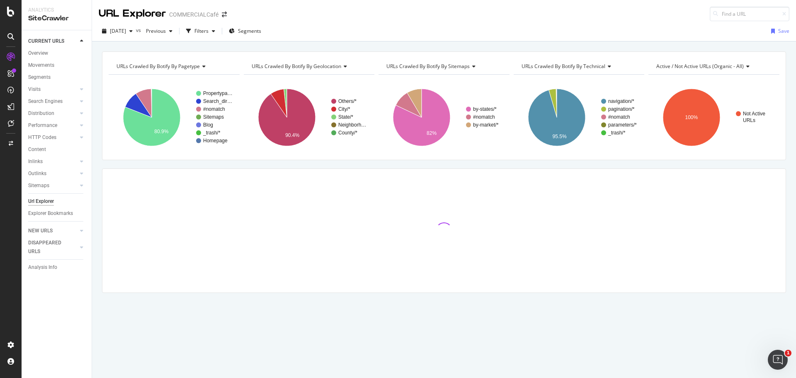
click at [204, 69] on div "URLs Crawled By Botify By pagetype" at bounding box center [173, 66] width 117 height 13
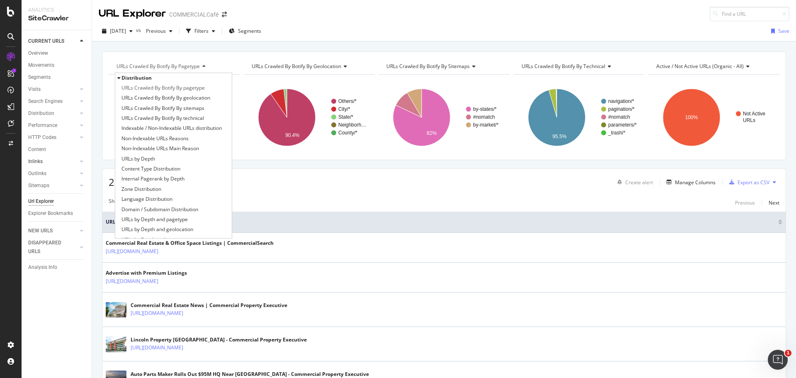
click at [74, 161] on div at bounding box center [73, 161] width 8 height 8
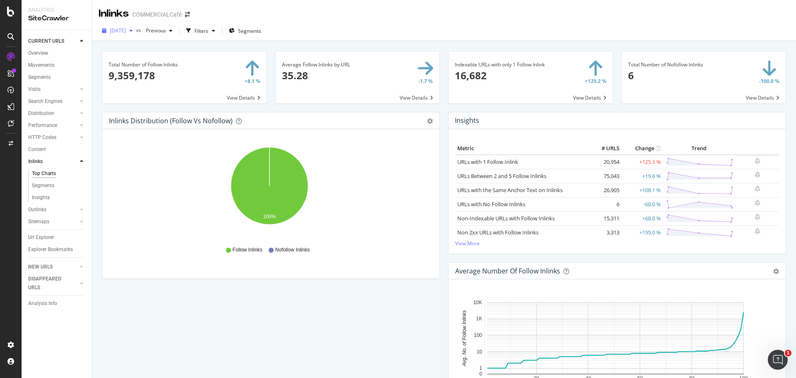
click at [126, 27] on span "[DATE]" at bounding box center [118, 30] width 16 height 7
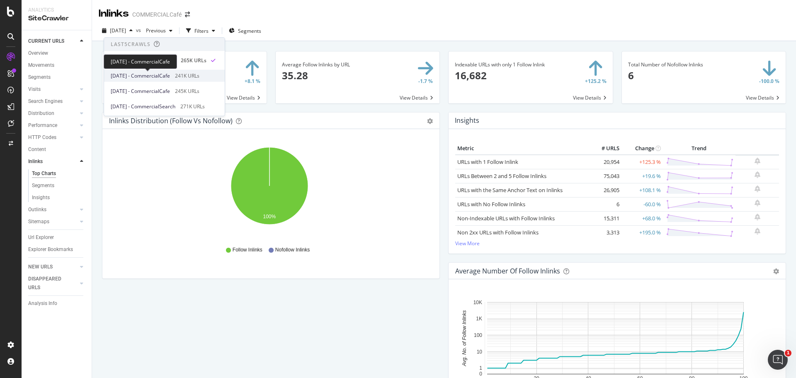
click at [178, 71] on div "[DATE] - CommercialCafe 241K URLs" at bounding box center [164, 76] width 121 height 12
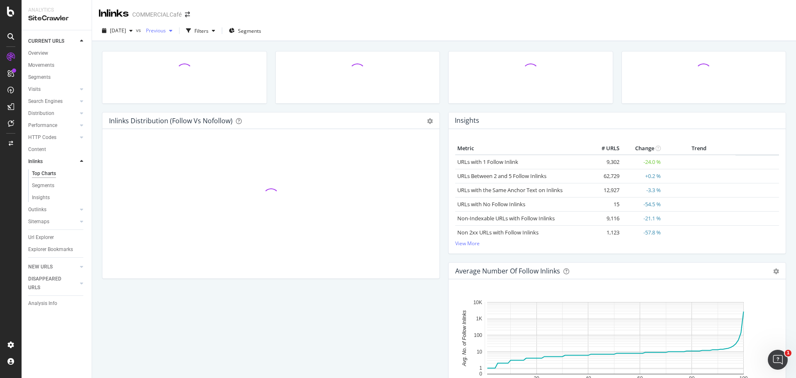
click at [165, 34] on span "Previous" at bounding box center [154, 30] width 23 height 7
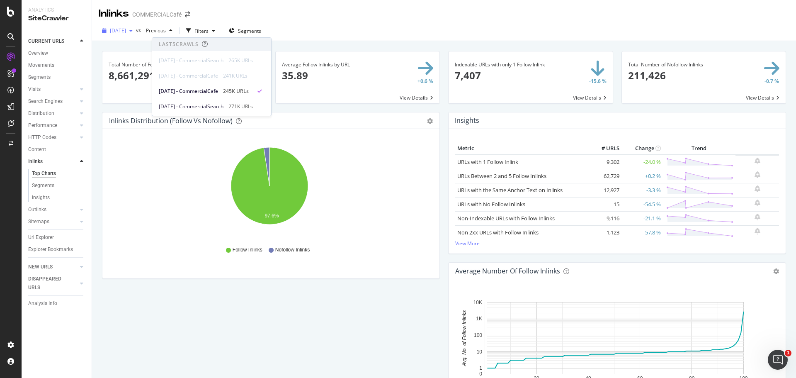
click at [120, 34] on span "[DATE]" at bounding box center [118, 30] width 16 height 7
click at [371, 14] on div "Inlinks COMMERCIALCafé" at bounding box center [444, 10] width 704 height 21
click at [54, 114] on link "Distribution" at bounding box center [52, 113] width 49 height 9
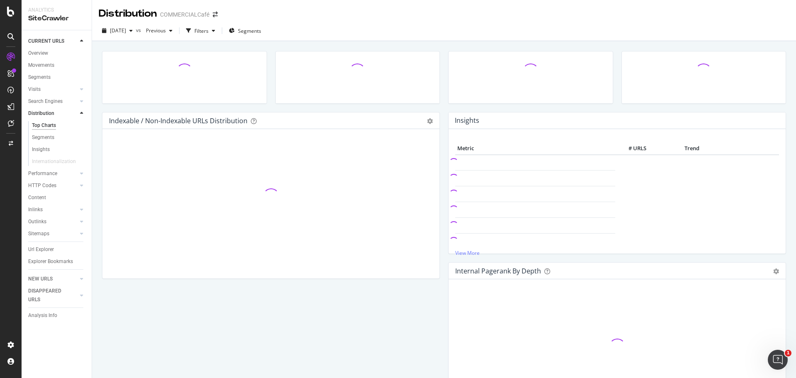
click at [54, 123] on div "Top Charts" at bounding box center [44, 125] width 24 height 9
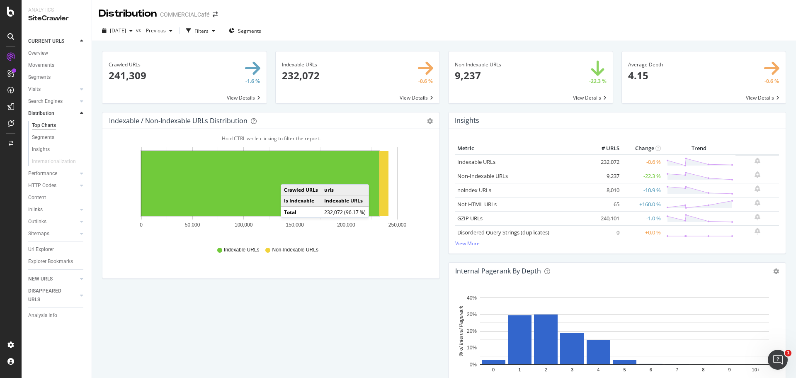
click at [642, 79] on span at bounding box center [704, 77] width 164 height 52
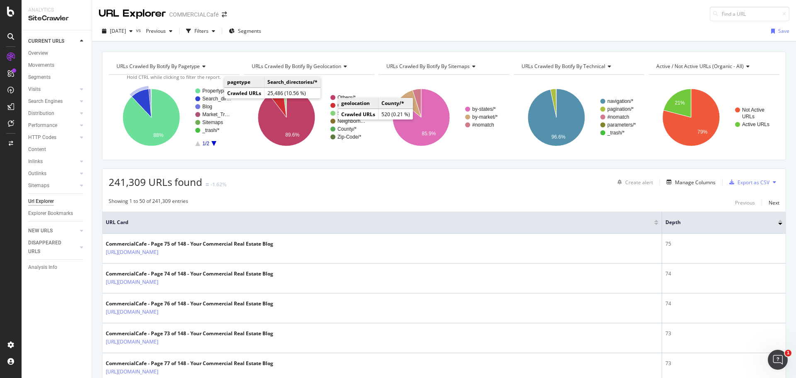
click at [216, 98] on rect "A chart." at bounding box center [217, 98] width 30 height 5
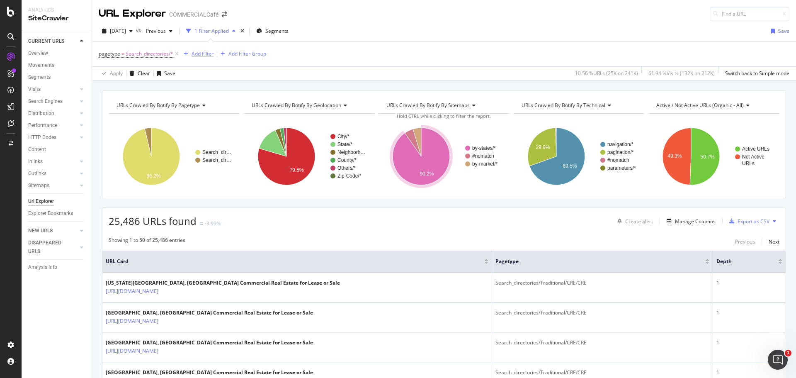
click at [205, 55] on div "Add Filter" at bounding box center [202, 53] width 22 height 7
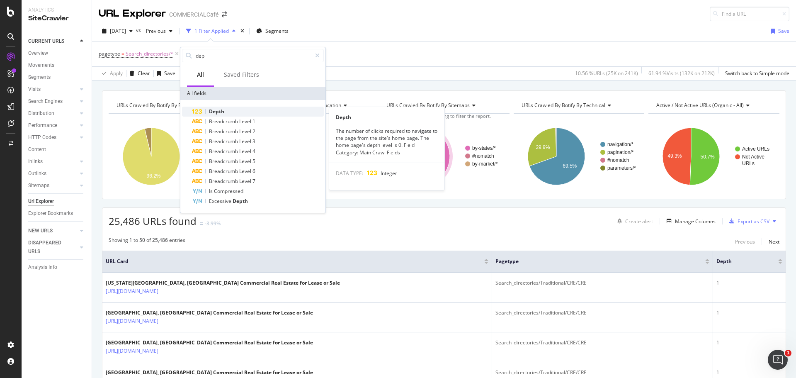
type input "dep"
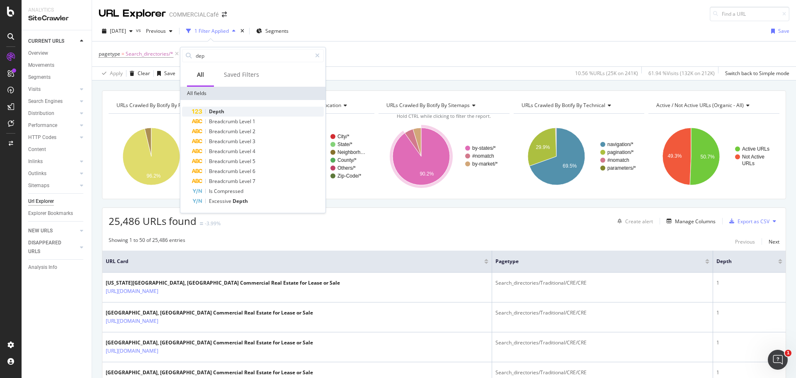
click at [214, 109] on span "Depth" at bounding box center [216, 111] width 15 height 7
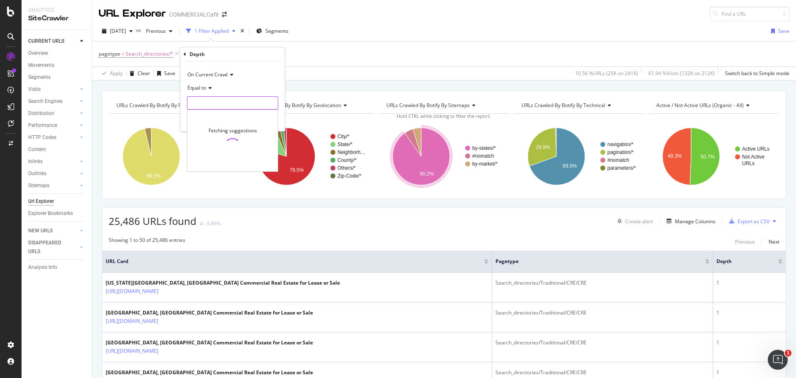
click at [247, 99] on input "number" at bounding box center [232, 102] width 91 height 13
click at [204, 87] on span "Equal to" at bounding box center [196, 87] width 19 height 7
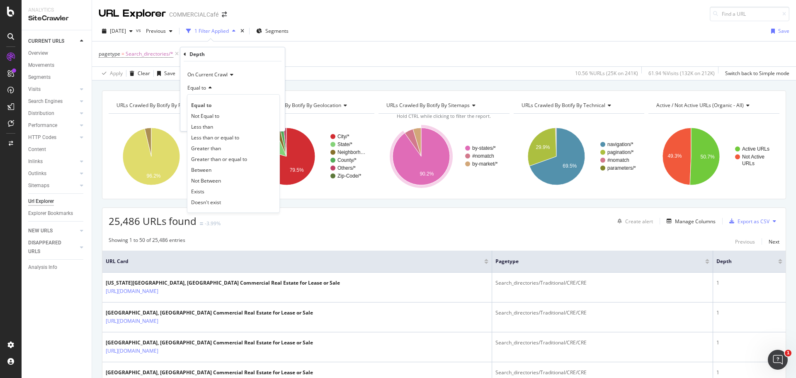
drag, startPoint x: 207, startPoint y: 145, endPoint x: 208, endPoint y: 140, distance: 6.0
click at [206, 146] on span "Greater than" at bounding box center [206, 148] width 30 height 7
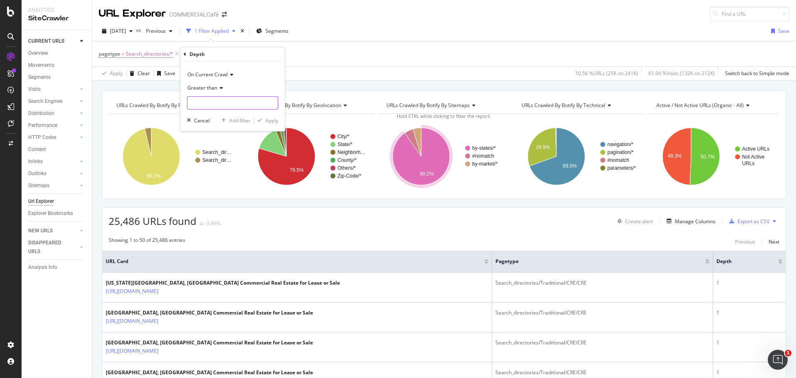
click at [207, 105] on input "number" at bounding box center [232, 102] width 91 height 13
type input "2"
drag, startPoint x: 272, startPoint y: 119, endPoint x: 394, endPoint y: 3, distance: 168.0
click at [272, 119] on div "Apply" at bounding box center [271, 120] width 13 height 7
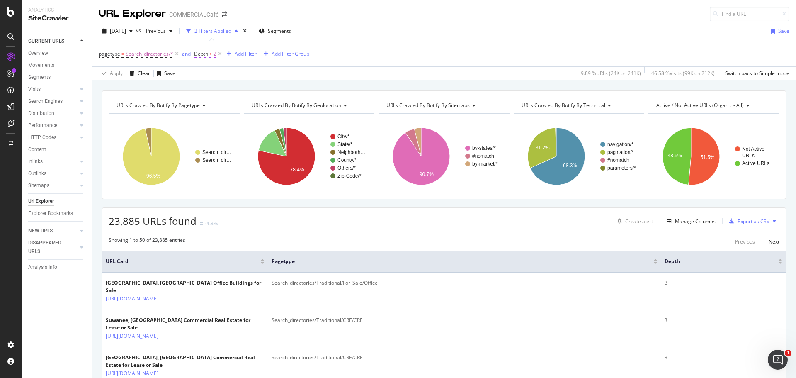
click at [197, 56] on span "Depth" at bounding box center [201, 53] width 14 height 7
click at [225, 87] on span "Greater than" at bounding box center [216, 86] width 30 height 7
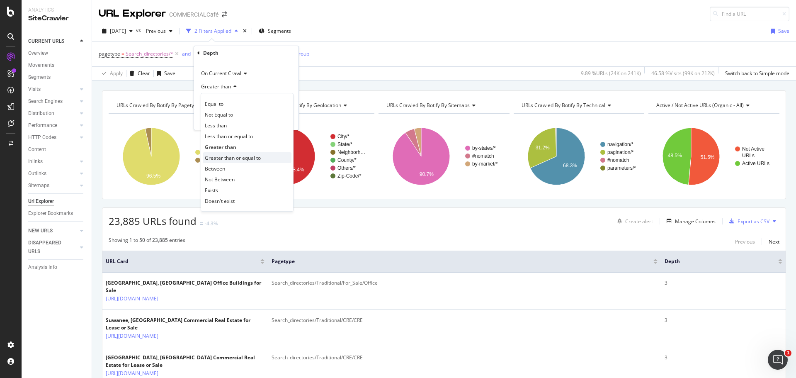
click at [231, 159] on span "Greater than or equal to" at bounding box center [233, 157] width 56 height 7
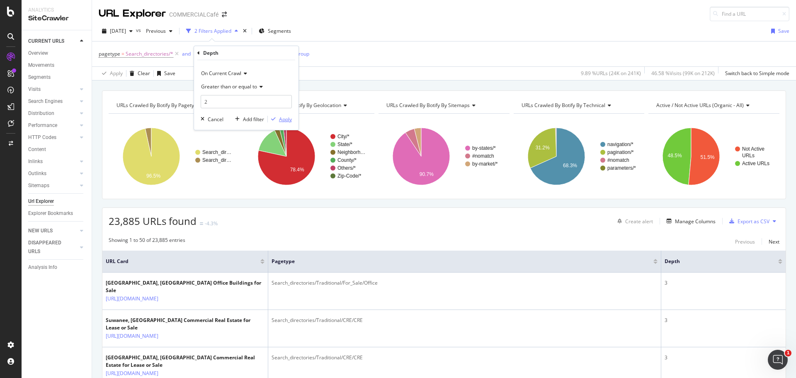
click at [282, 121] on div "Apply" at bounding box center [285, 119] width 13 height 7
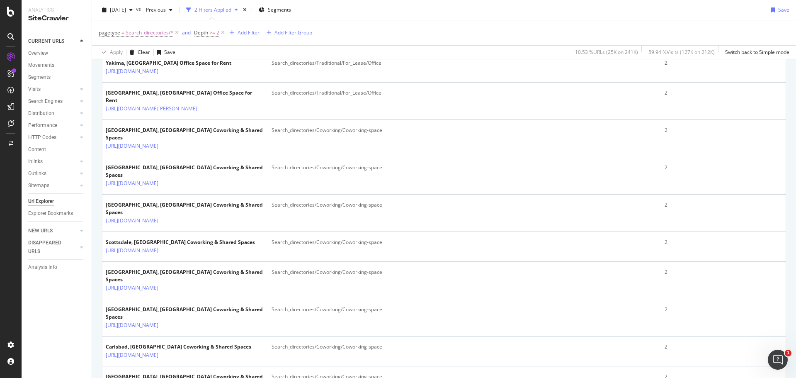
scroll to position [124, 0]
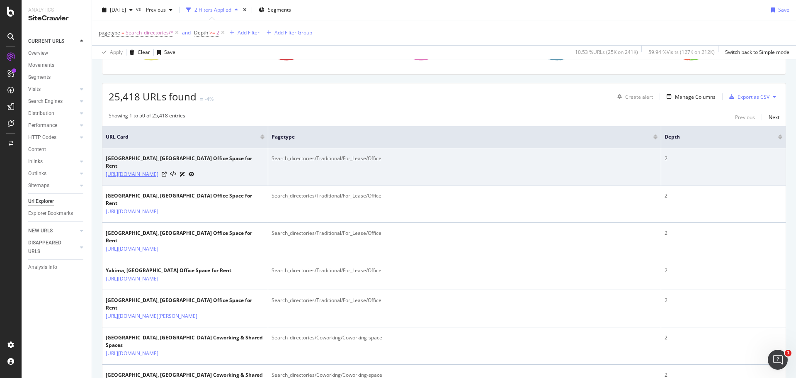
click at [158, 170] on link "[URL][DOMAIN_NAME]" at bounding box center [132, 174] width 53 height 8
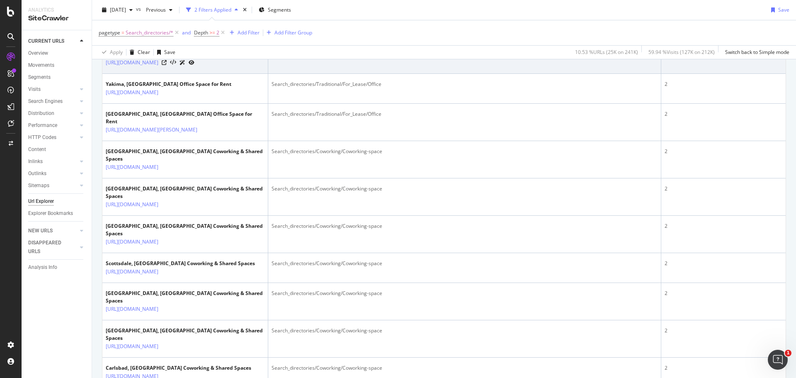
scroll to position [166, 0]
